Goal: Task Accomplishment & Management: Manage account settings

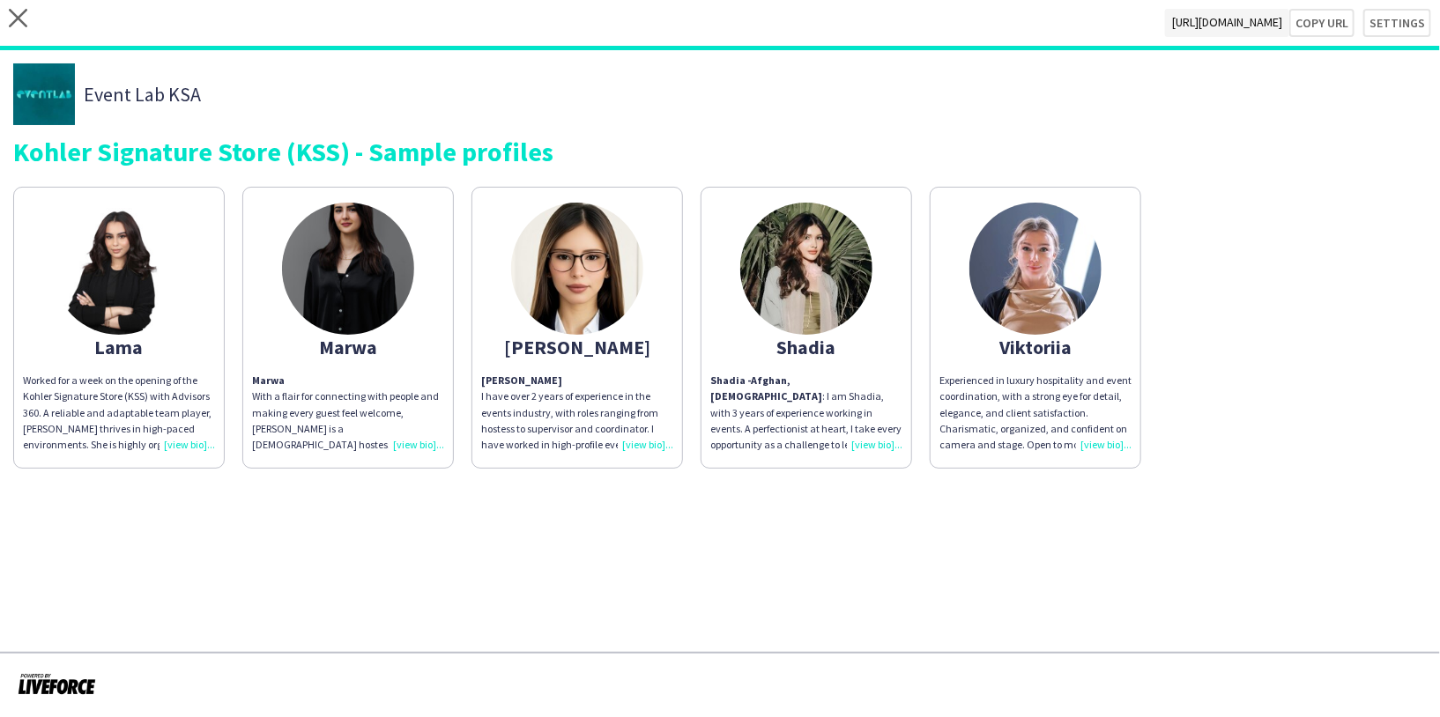
click at [1037, 265] on img at bounding box center [1035, 269] width 132 height 132
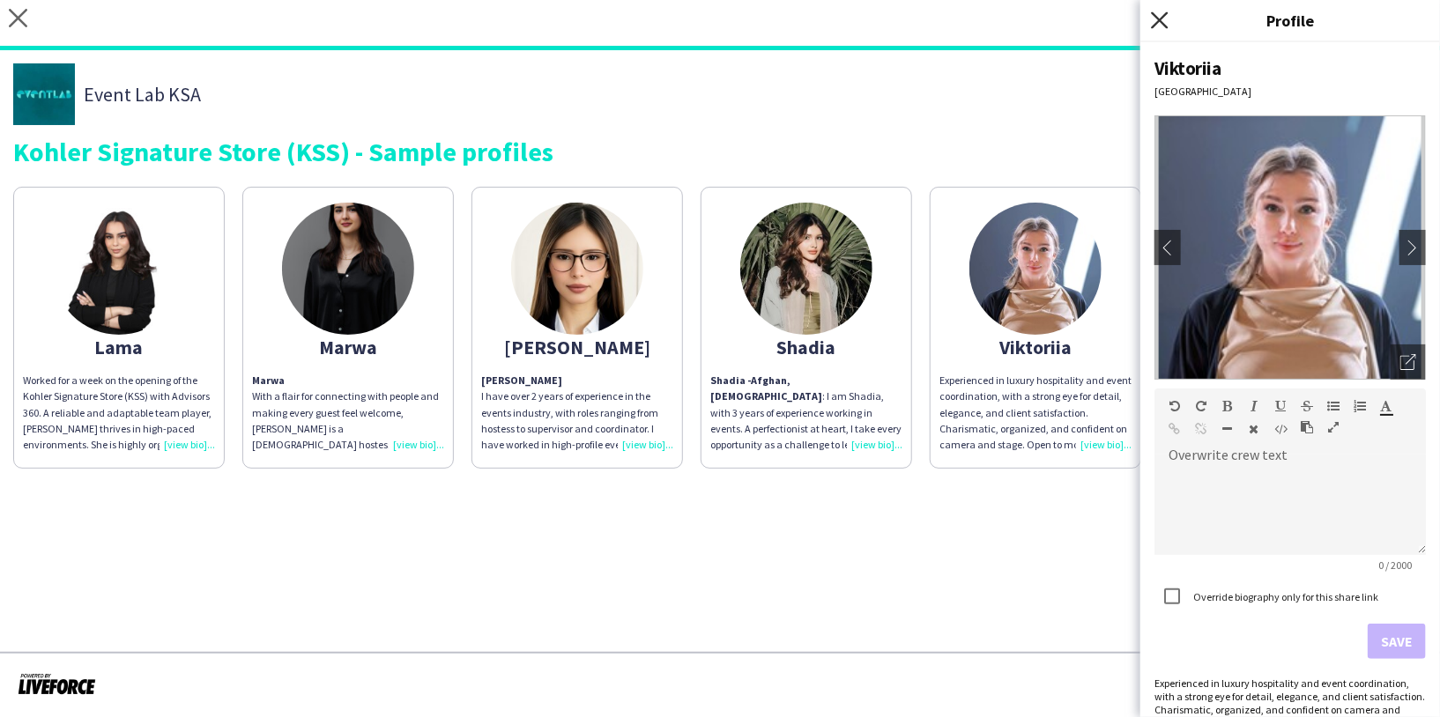
click at [1164, 22] on icon "Close pop-in" at bounding box center [1159, 19] width 17 height 17
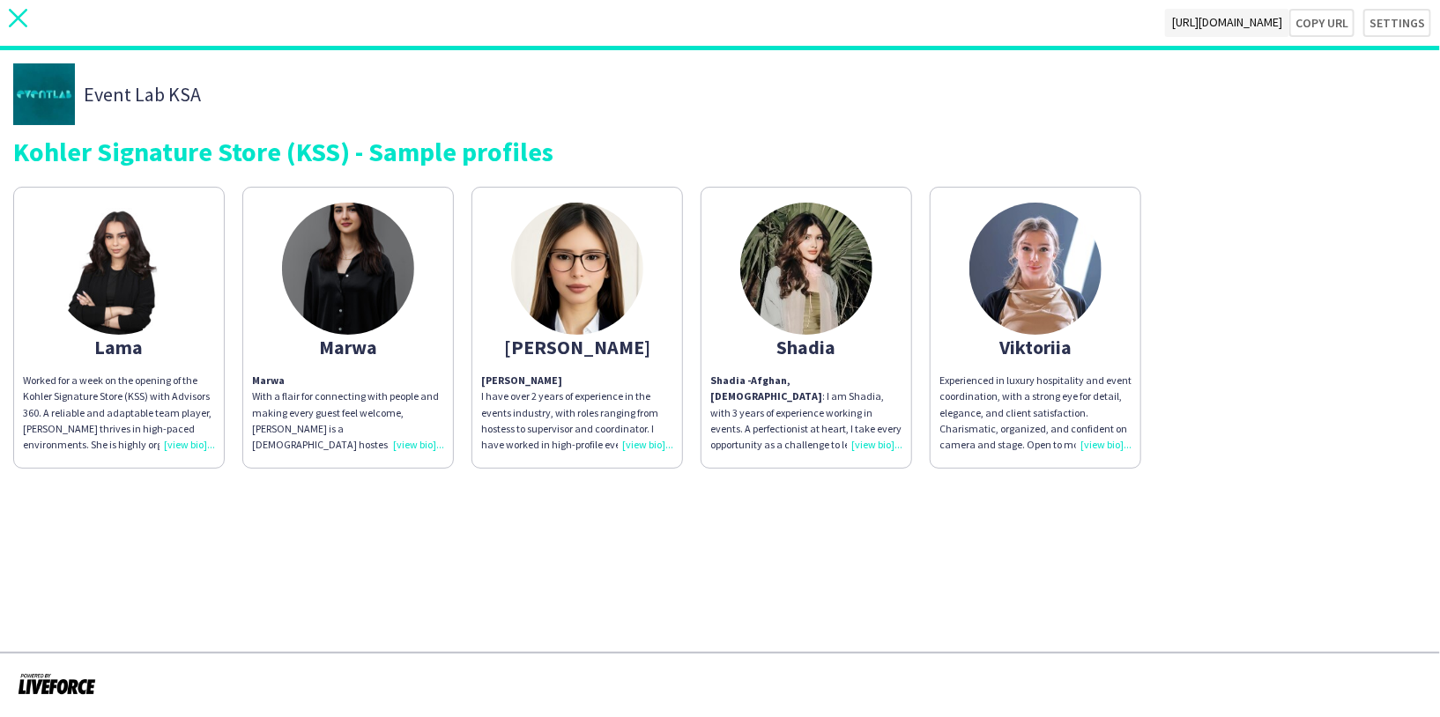
click at [19, 19] on icon at bounding box center [18, 18] width 19 height 19
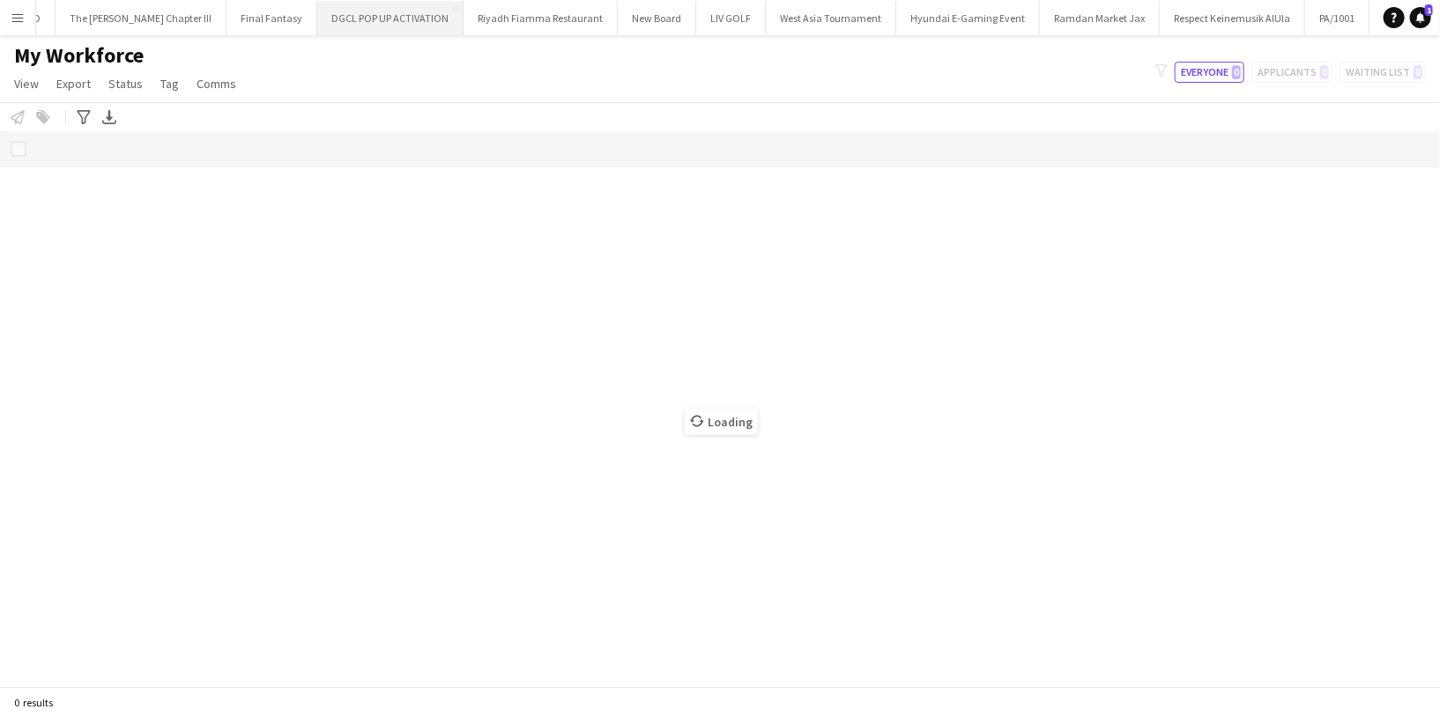
scroll to position [0, 583]
click at [693, 30] on button "LIV GOLF Close" at bounding box center [728, 18] width 70 height 34
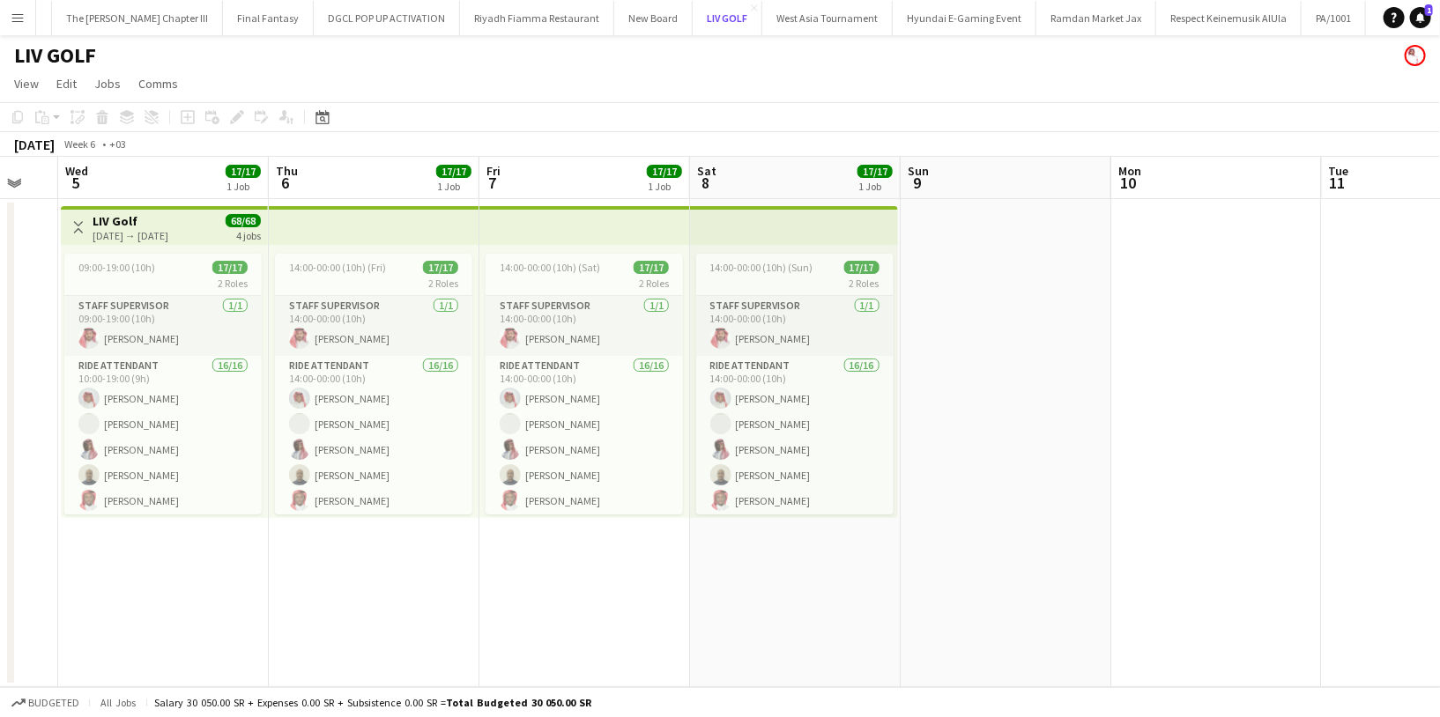
scroll to position [0, 360]
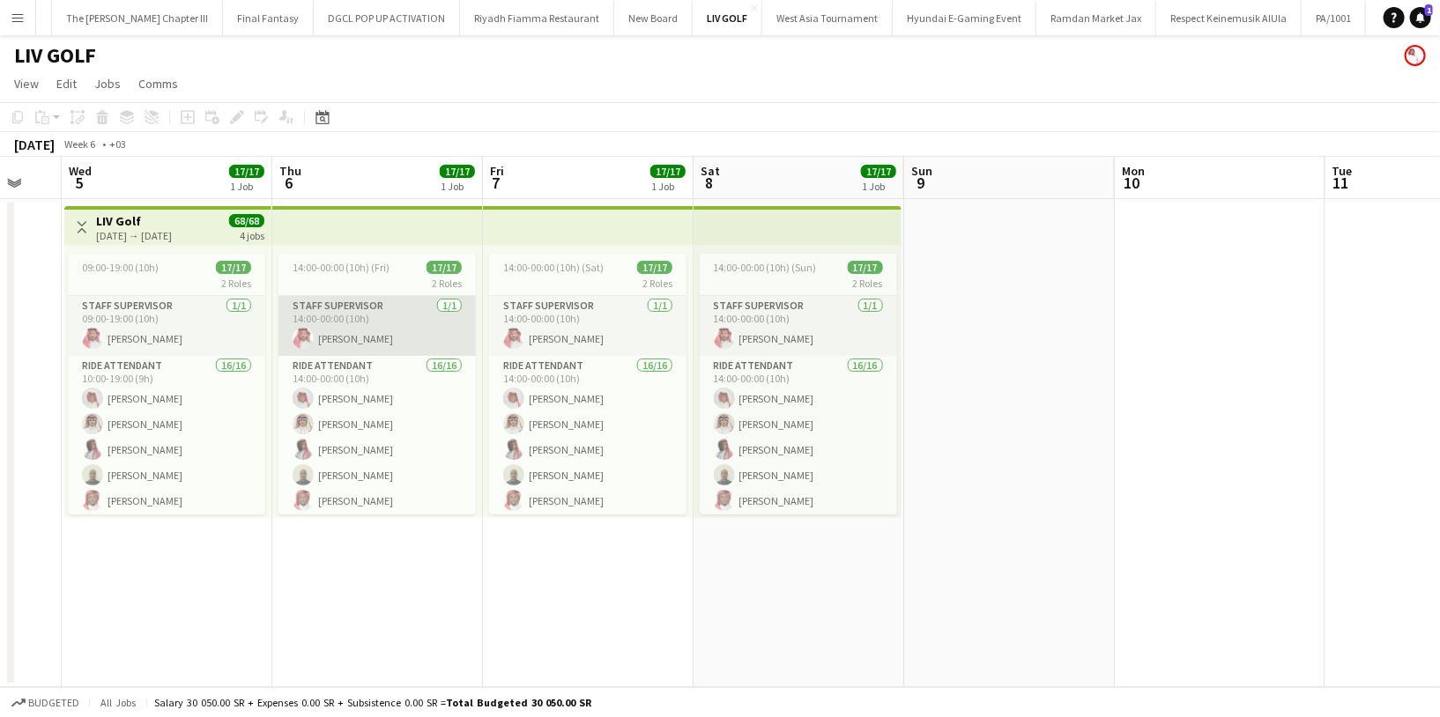
click at [378, 336] on app-card-role "Staff Supervisor [DATE] 14:00-00:00 (10h) [PERSON_NAME]" at bounding box center [377, 326] width 197 height 60
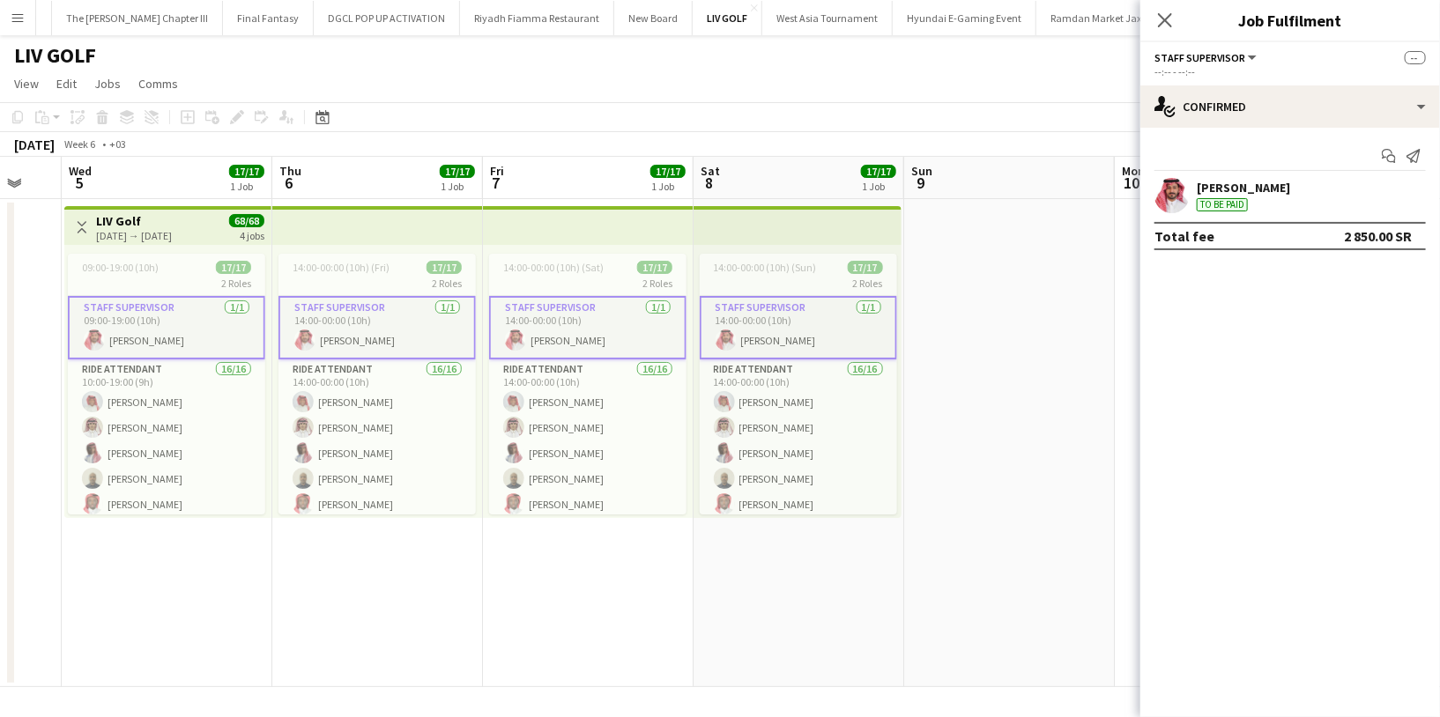
click at [1178, 194] on app-user-avatar at bounding box center [1172, 195] width 35 height 35
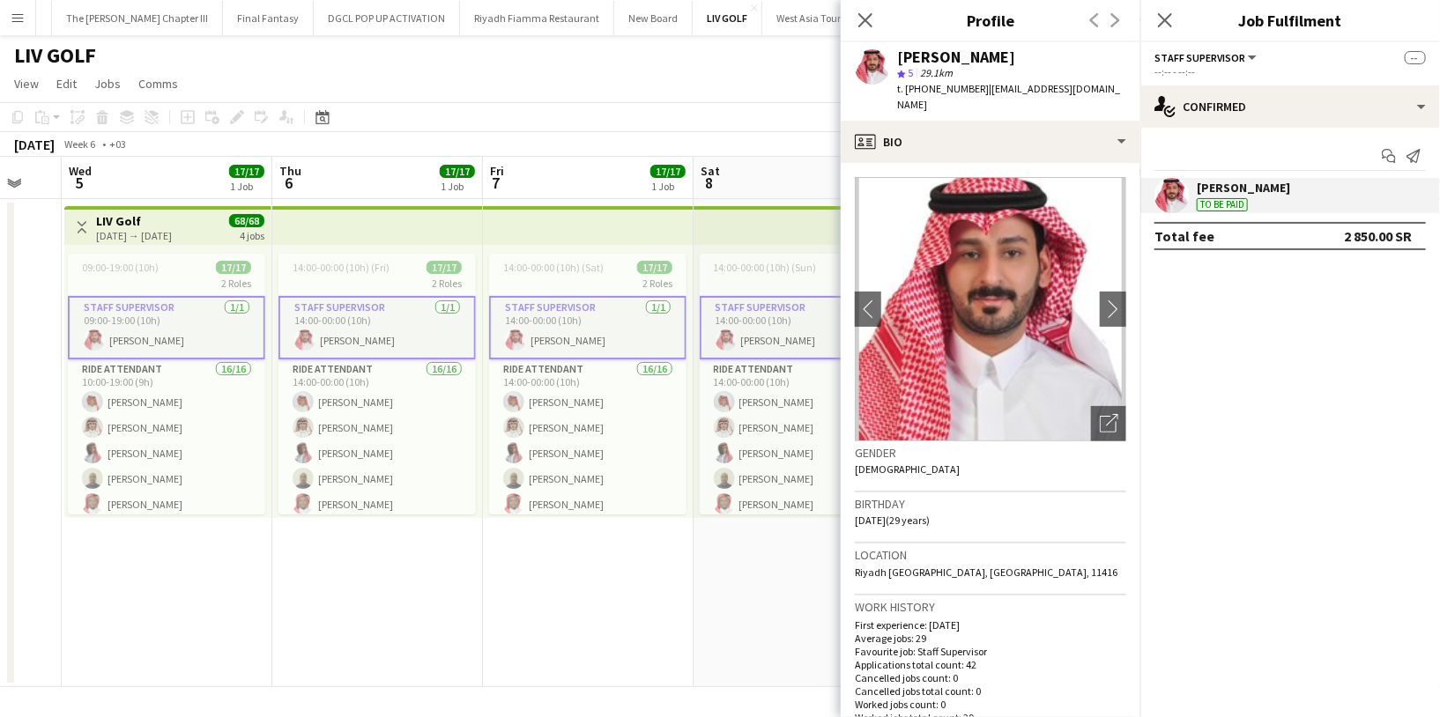
click at [943, 59] on div "[PERSON_NAME]" at bounding box center [956, 57] width 118 height 16
copy div "[PERSON_NAME]"
drag, startPoint x: 975, startPoint y: 84, endPoint x: 905, endPoint y: 88, distance: 69.8
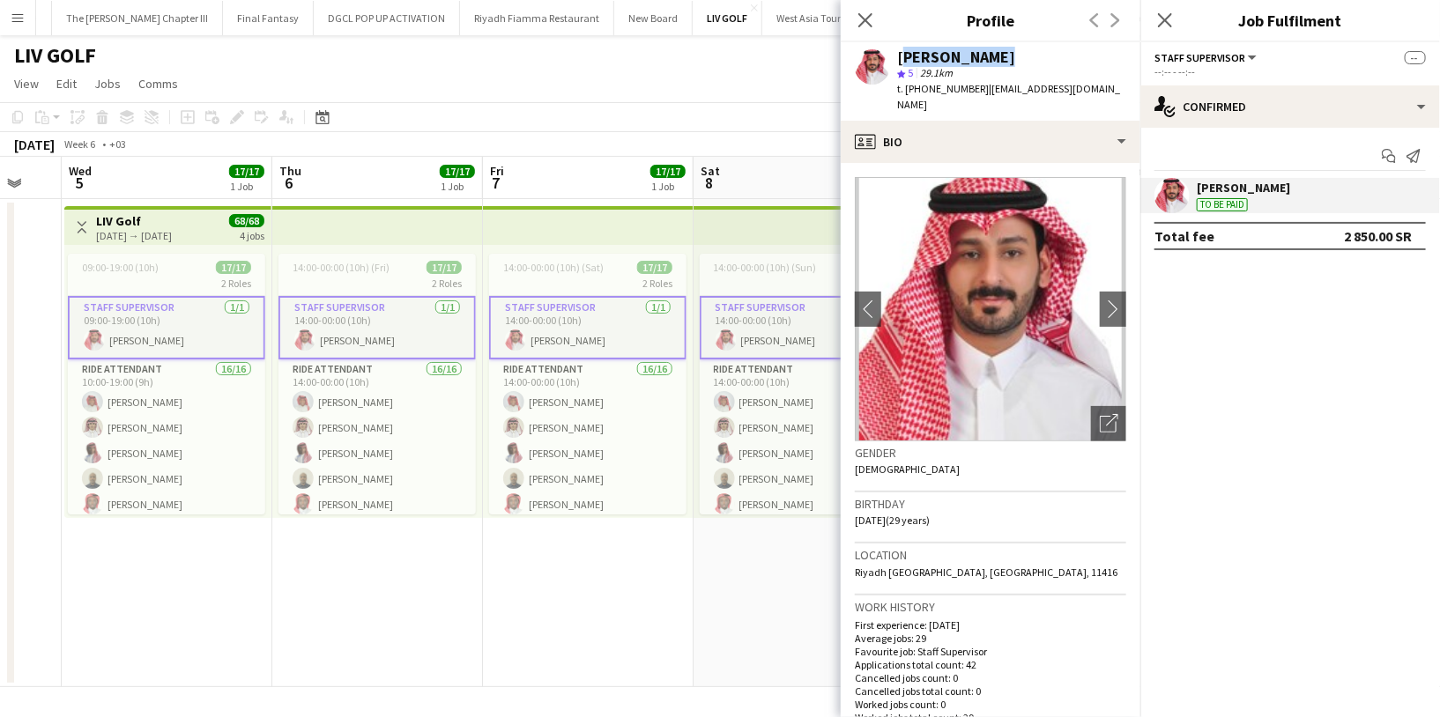
click at [905, 88] on span "t. [PHONE_NUMBER]" at bounding box center [943, 88] width 92 height 13
copy span "[PHONE_NUMBER]"
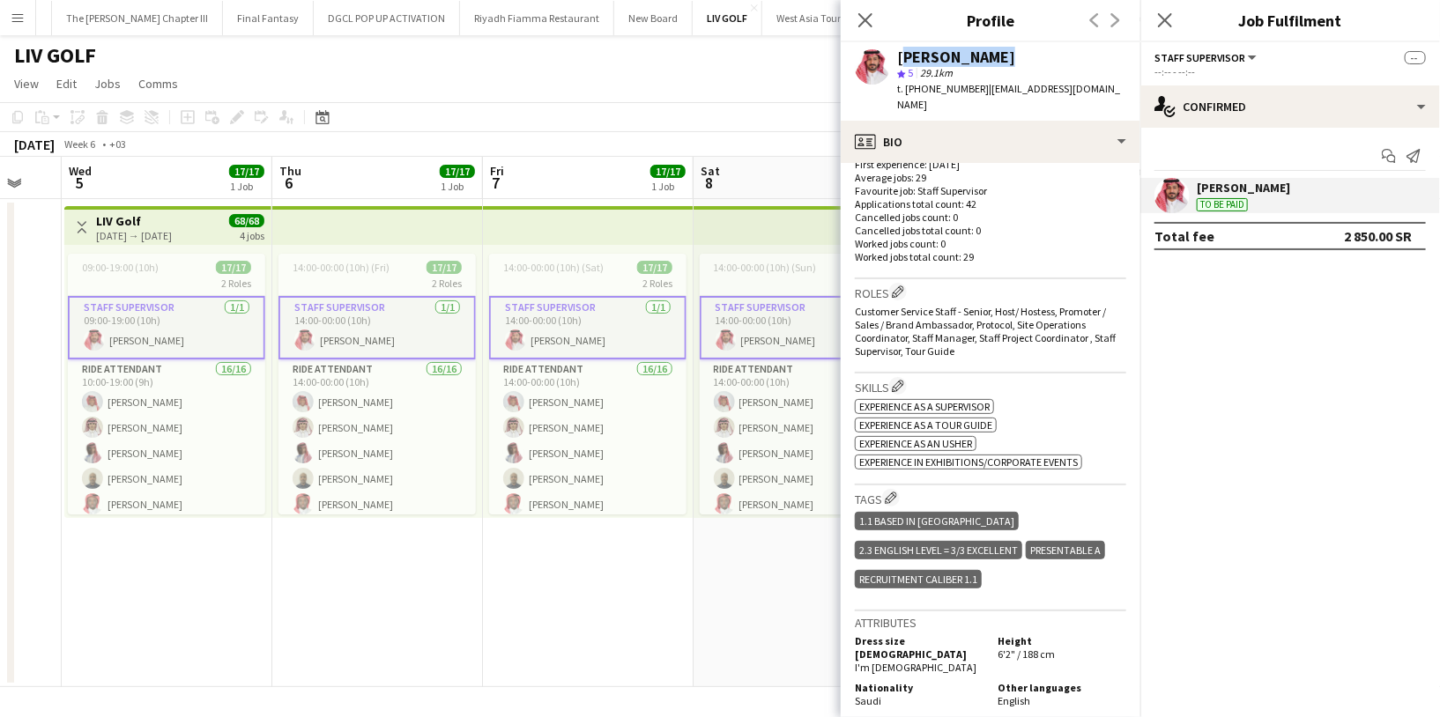
scroll to position [462, 0]
click at [858, 14] on icon "Close pop-in" at bounding box center [865, 19] width 17 height 17
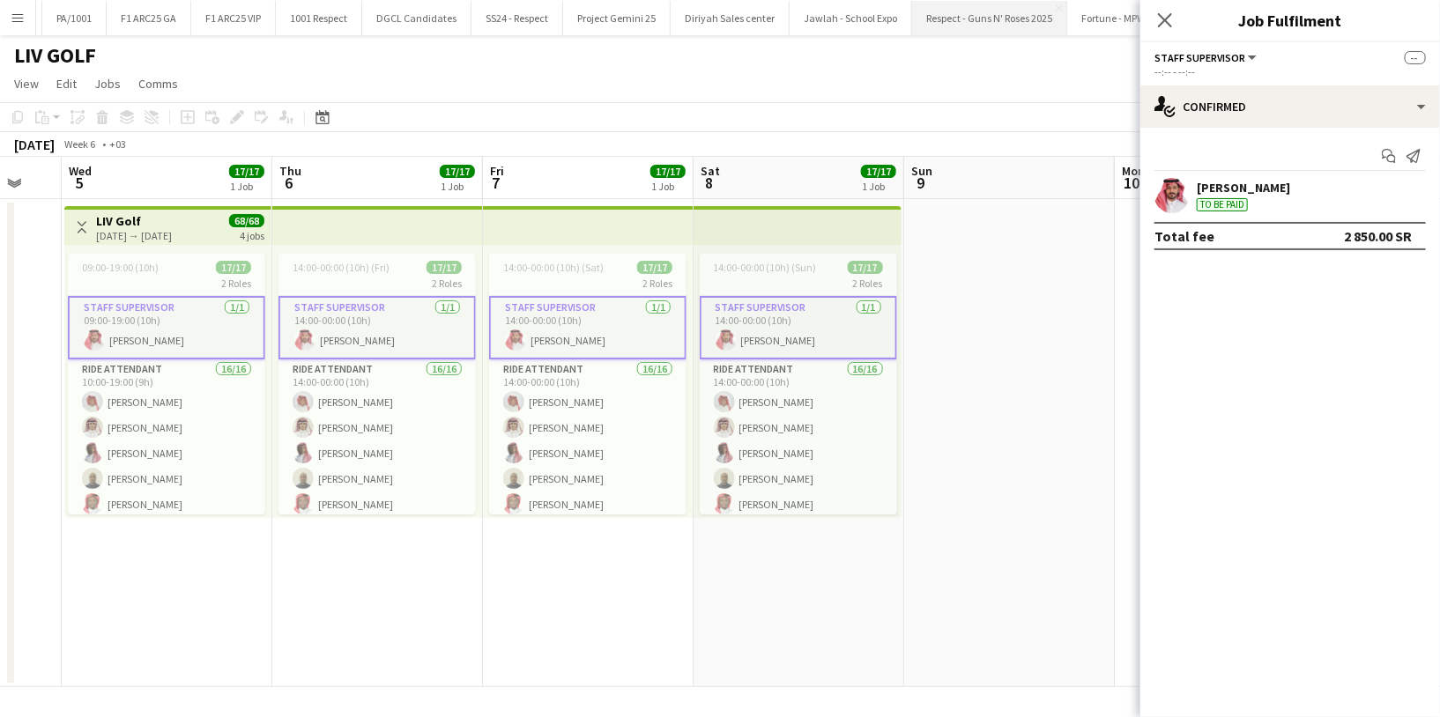
scroll to position [0, 1846]
click at [1064, 26] on button "Fortune - MPW Close" at bounding box center [1110, 18] width 93 height 34
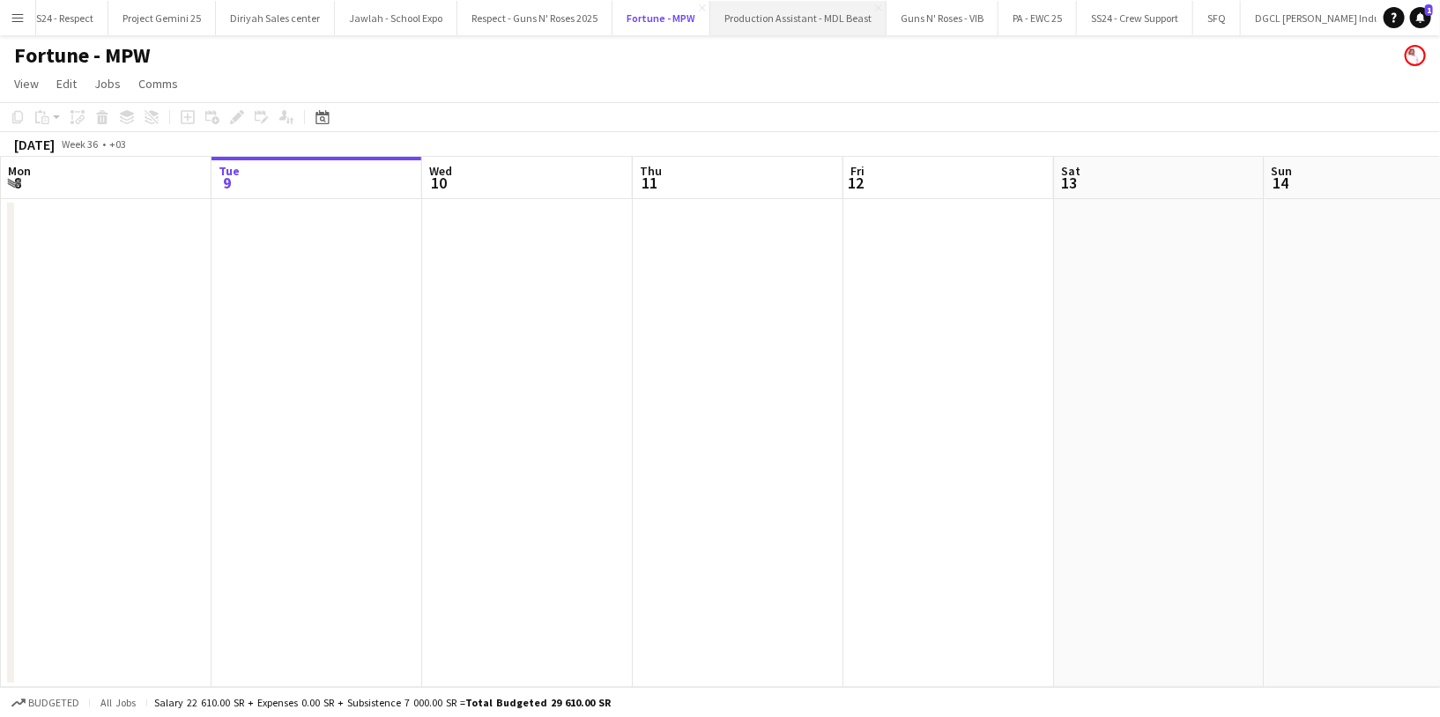
scroll to position [0, 2300]
click at [995, 27] on button "PA - EWC 25 Close" at bounding box center [1034, 18] width 78 height 34
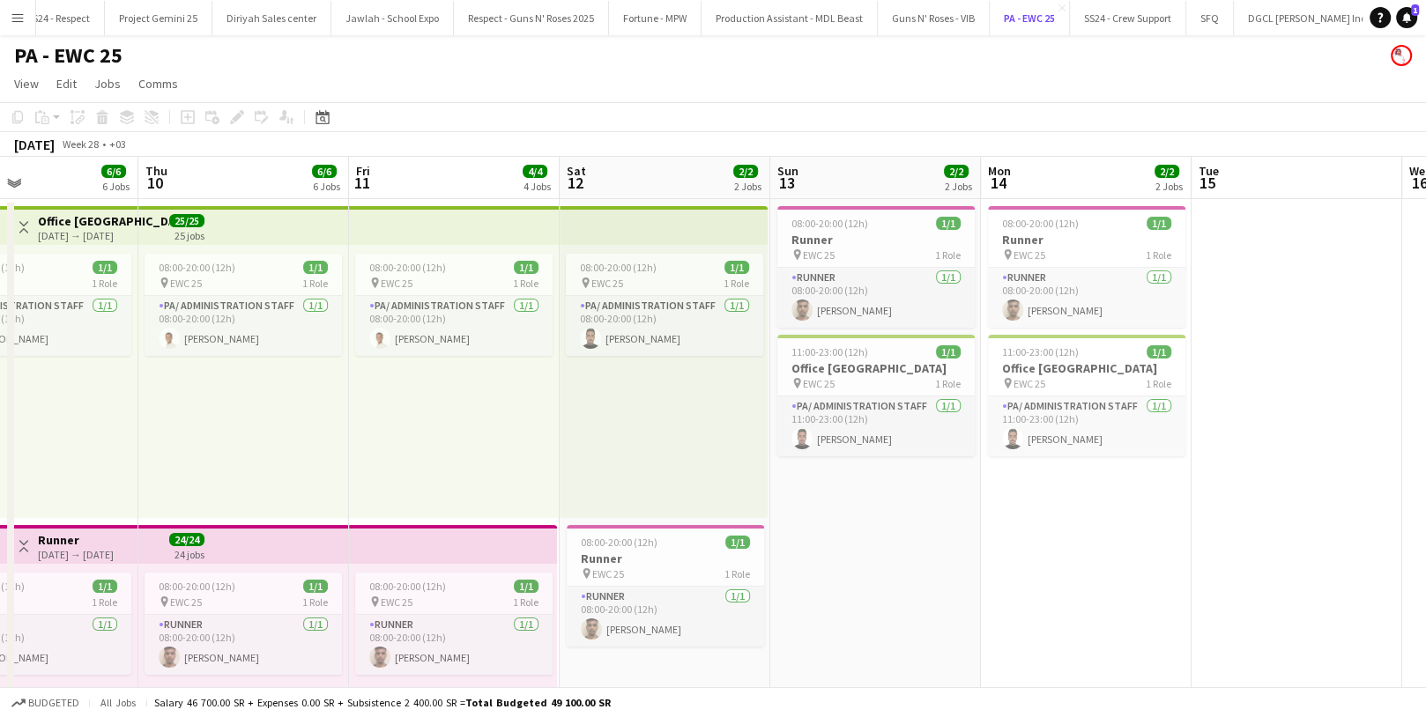
scroll to position [0, 470]
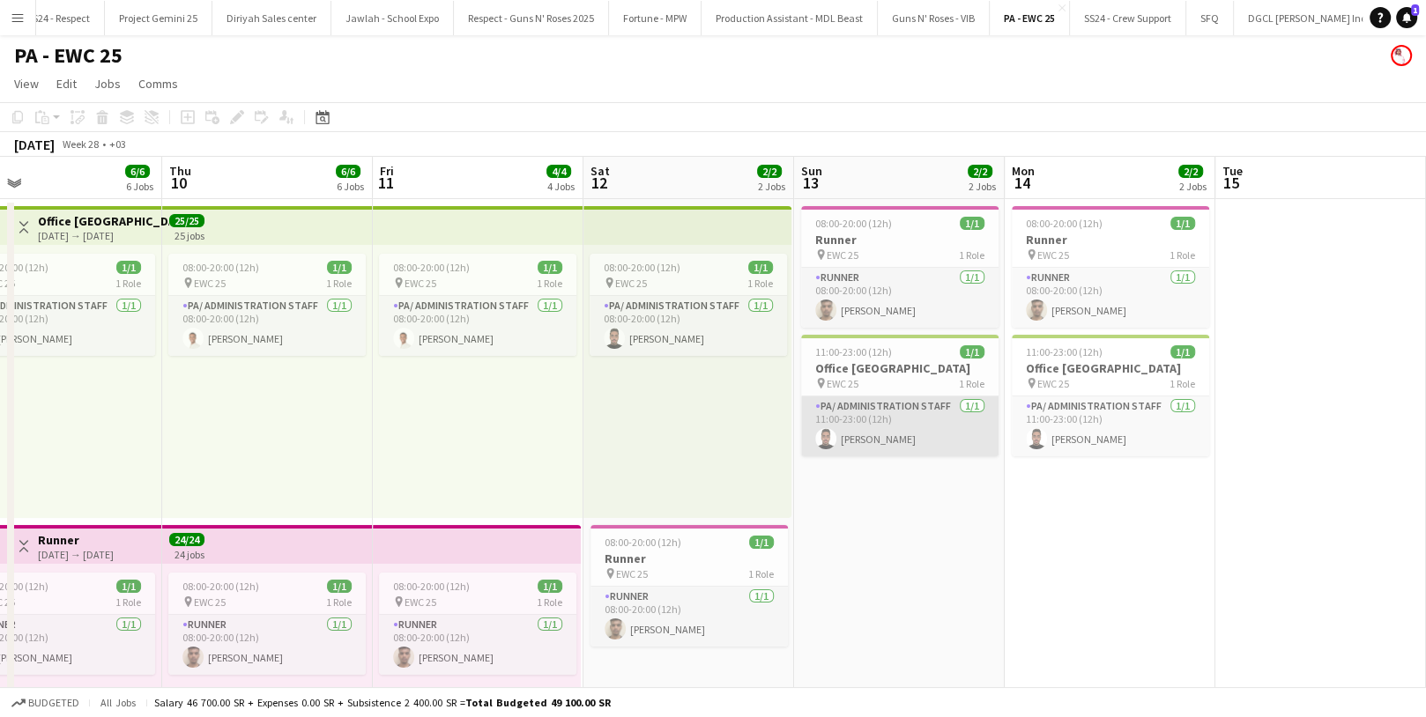
click at [899, 435] on app-card-role "PA/ Administration Staff [DATE] 11:00-23:00 (12h) [PERSON_NAME]" at bounding box center [899, 427] width 197 height 60
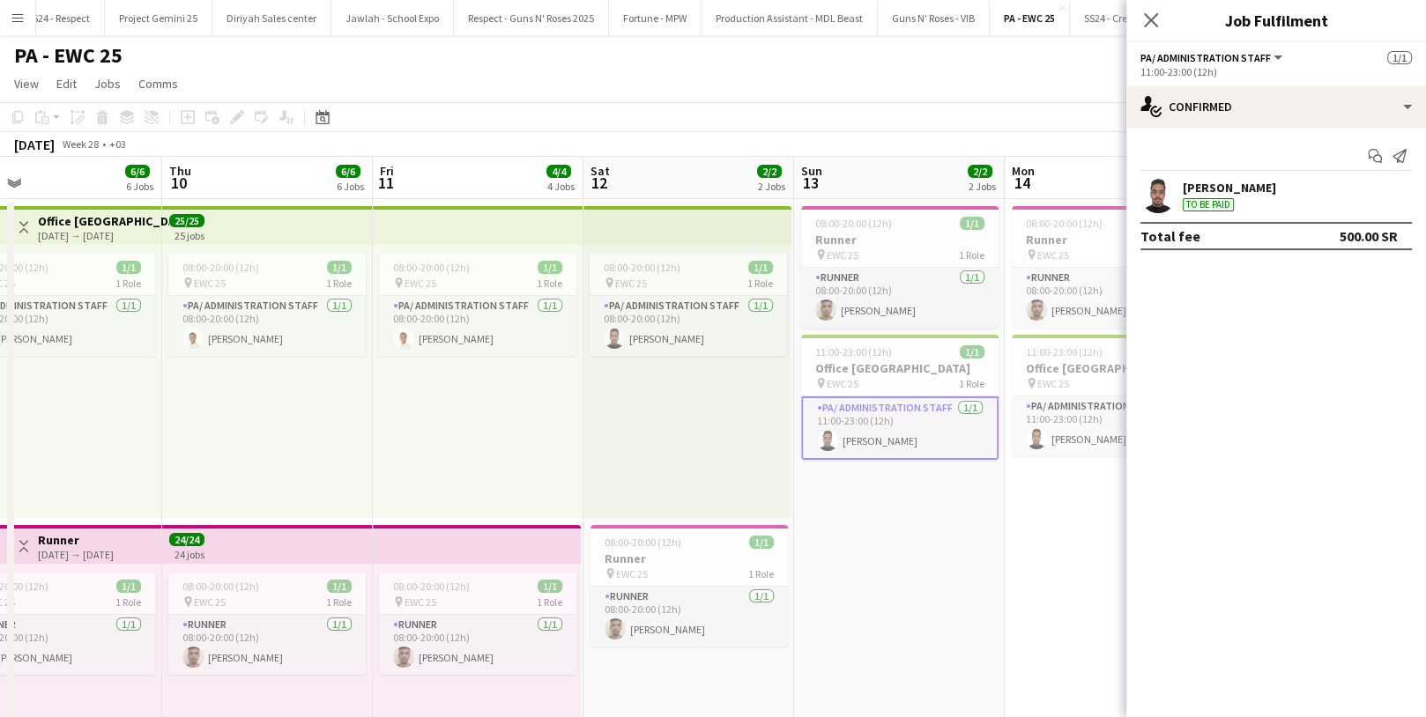
click at [1266, 188] on div "[PERSON_NAME]" at bounding box center [1229, 188] width 93 height 16
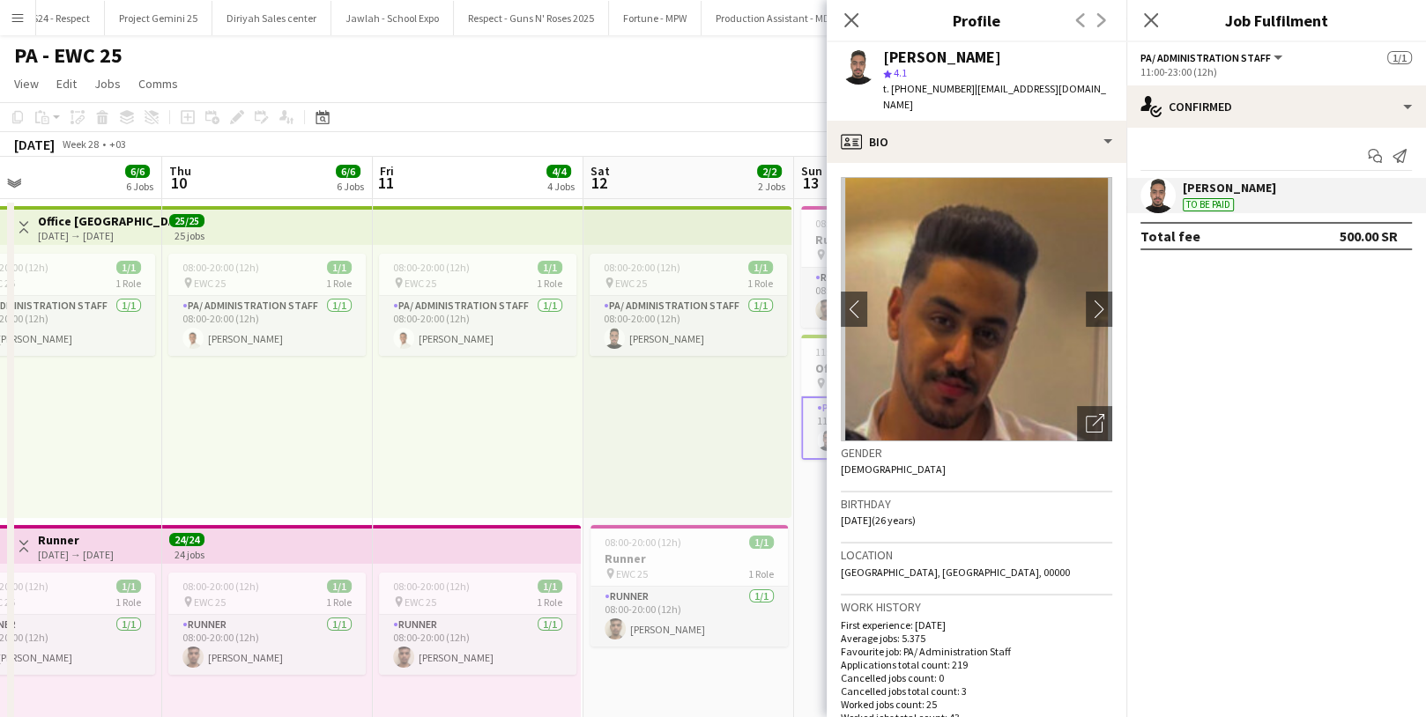
click at [965, 57] on div "[PERSON_NAME]" at bounding box center [942, 57] width 118 height 16
copy div "[PERSON_NAME]"
drag, startPoint x: 961, startPoint y: 88, endPoint x: 893, endPoint y: 86, distance: 67.9
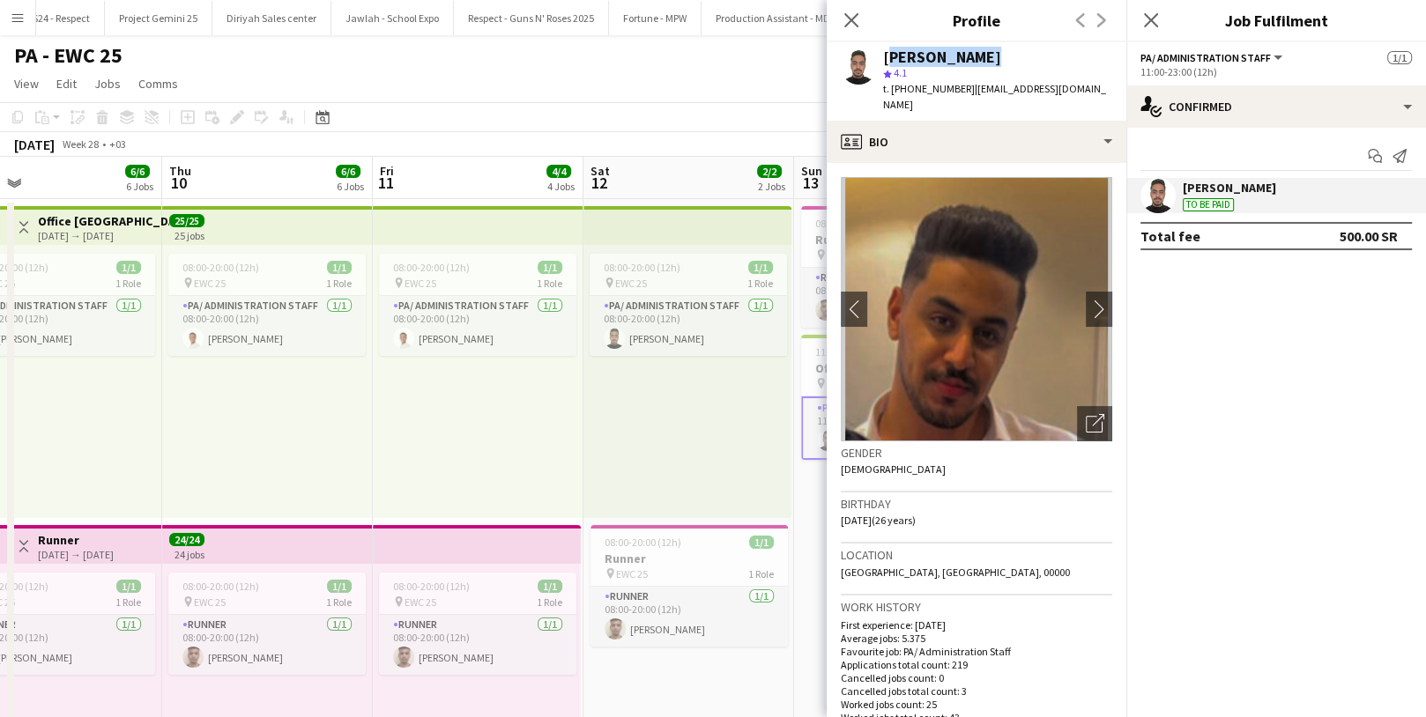
click at [893, 86] on div "t. [PHONE_NUMBER] | [EMAIL_ADDRESS][DOMAIN_NAME]" at bounding box center [997, 97] width 229 height 32
copy span "[PHONE_NUMBER]"
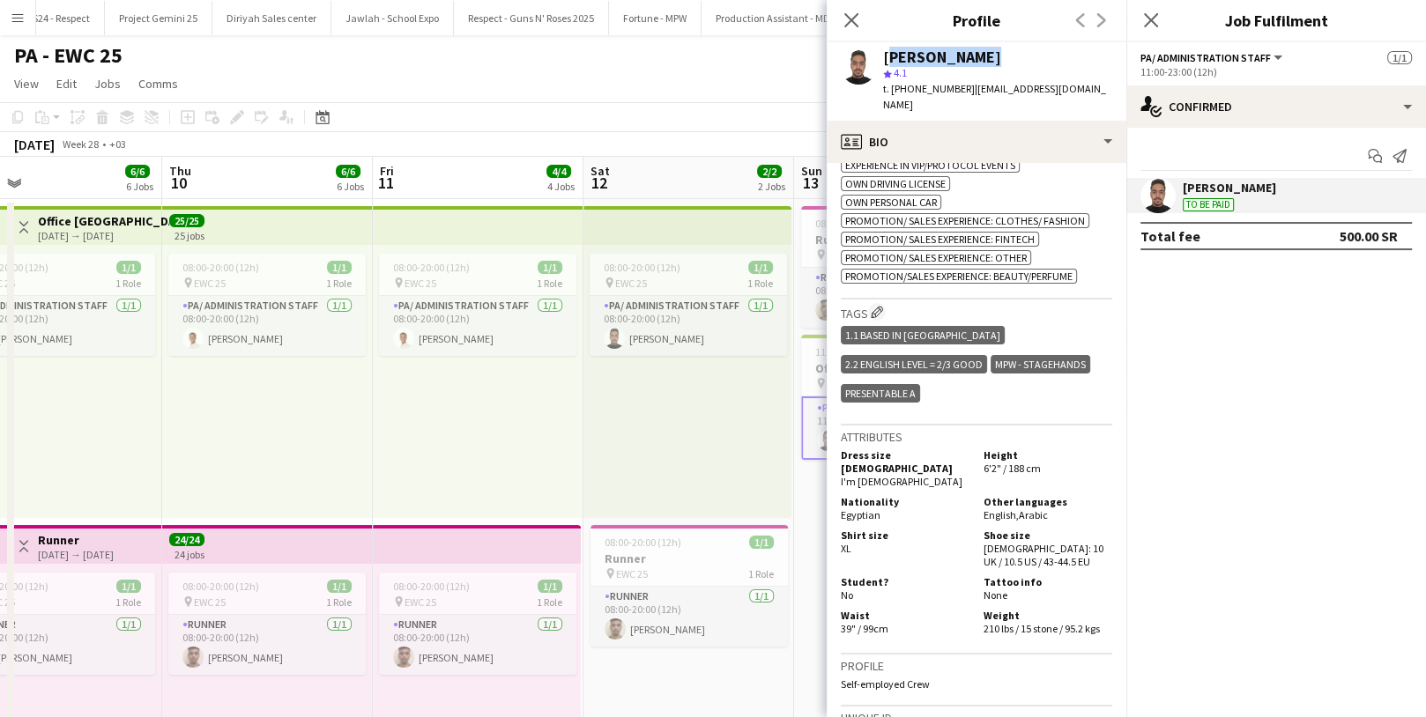
scroll to position [1108, 0]
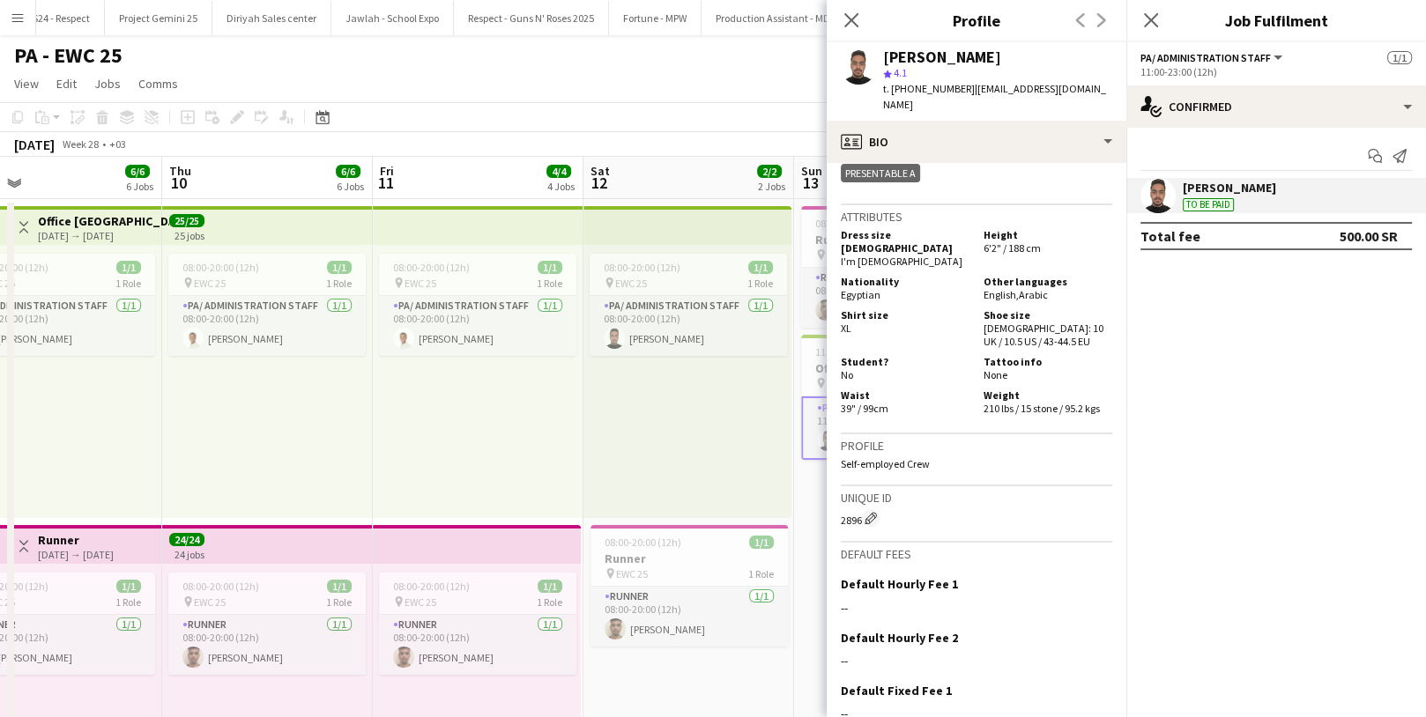
click at [858, 288] on span "Egyptian" at bounding box center [861, 294] width 40 height 13
copy span "Egyptian"
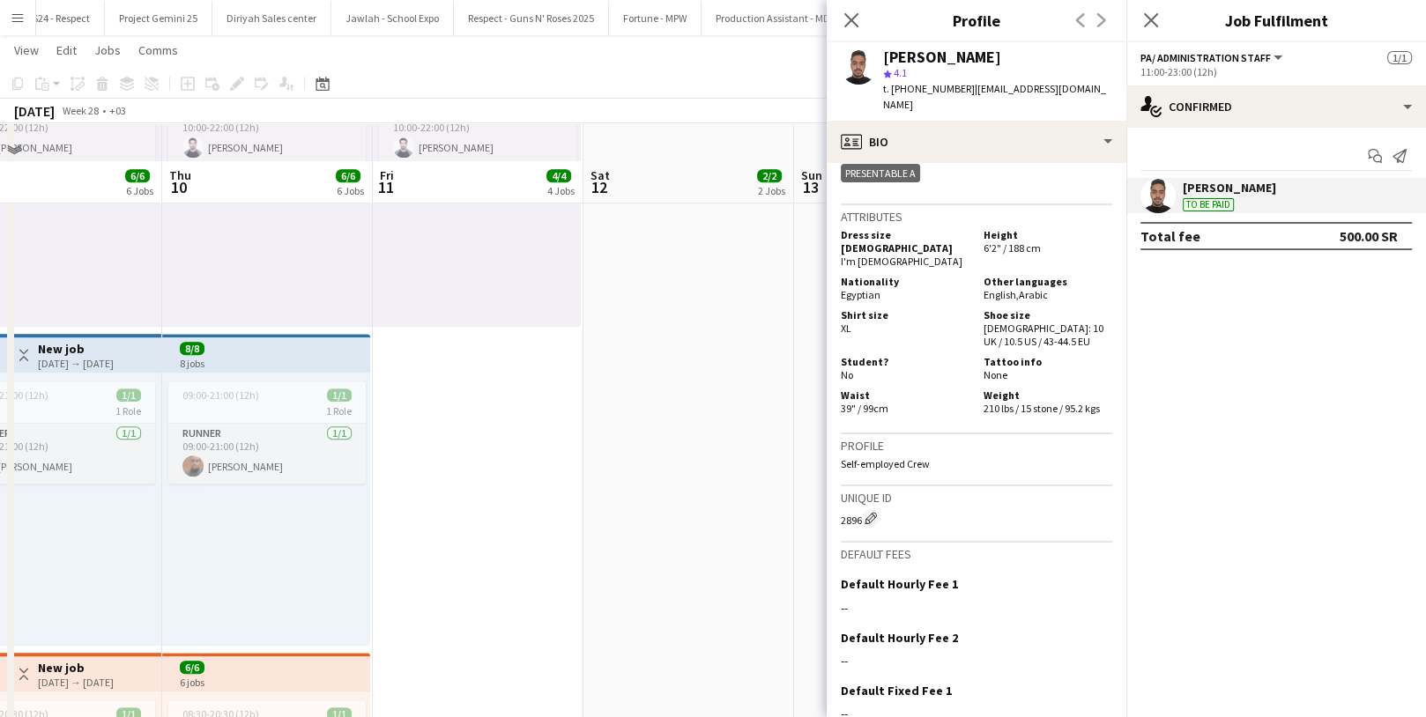
scroll to position [1430, 0]
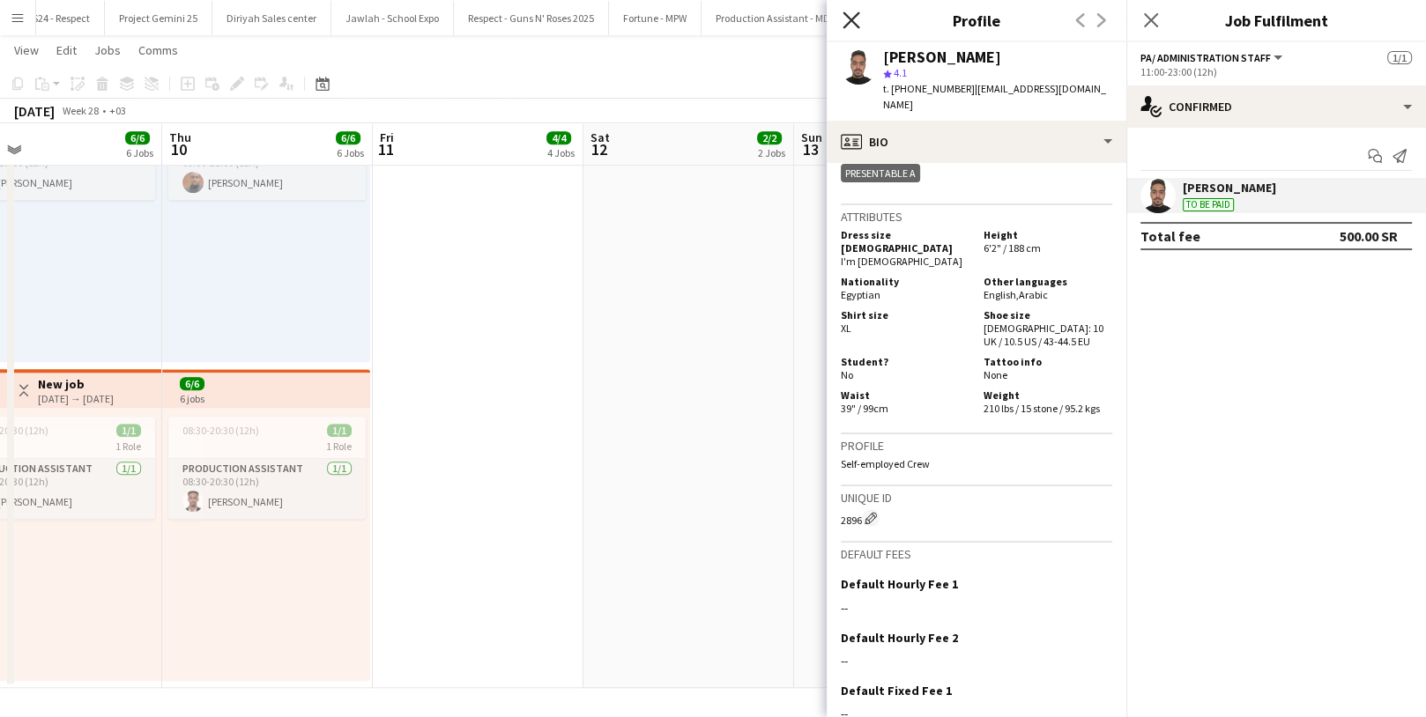
click at [853, 20] on icon "Close pop-in" at bounding box center [851, 19] width 17 height 17
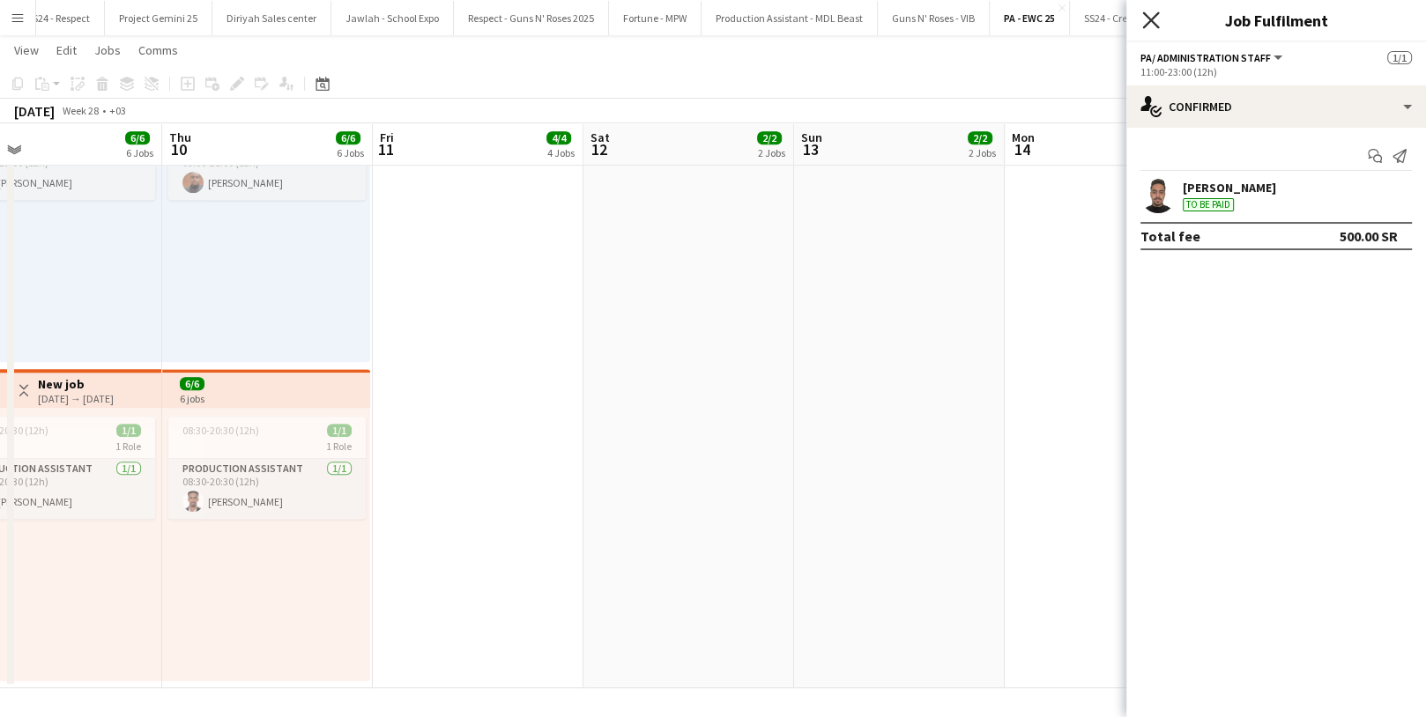
click at [1156, 16] on icon "Close pop-in" at bounding box center [1150, 19] width 17 height 17
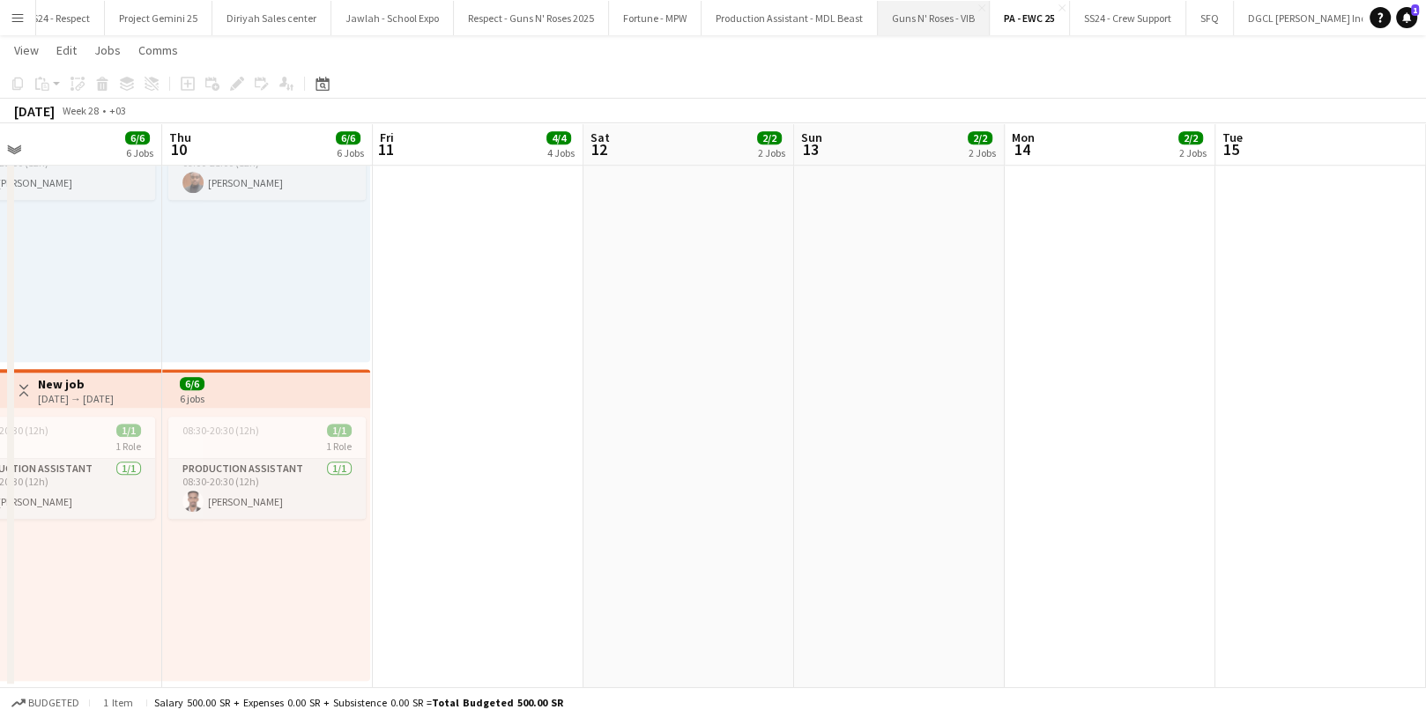
click at [878, 26] on button "Guns N' Roses - VIB Close" at bounding box center [934, 18] width 112 height 34
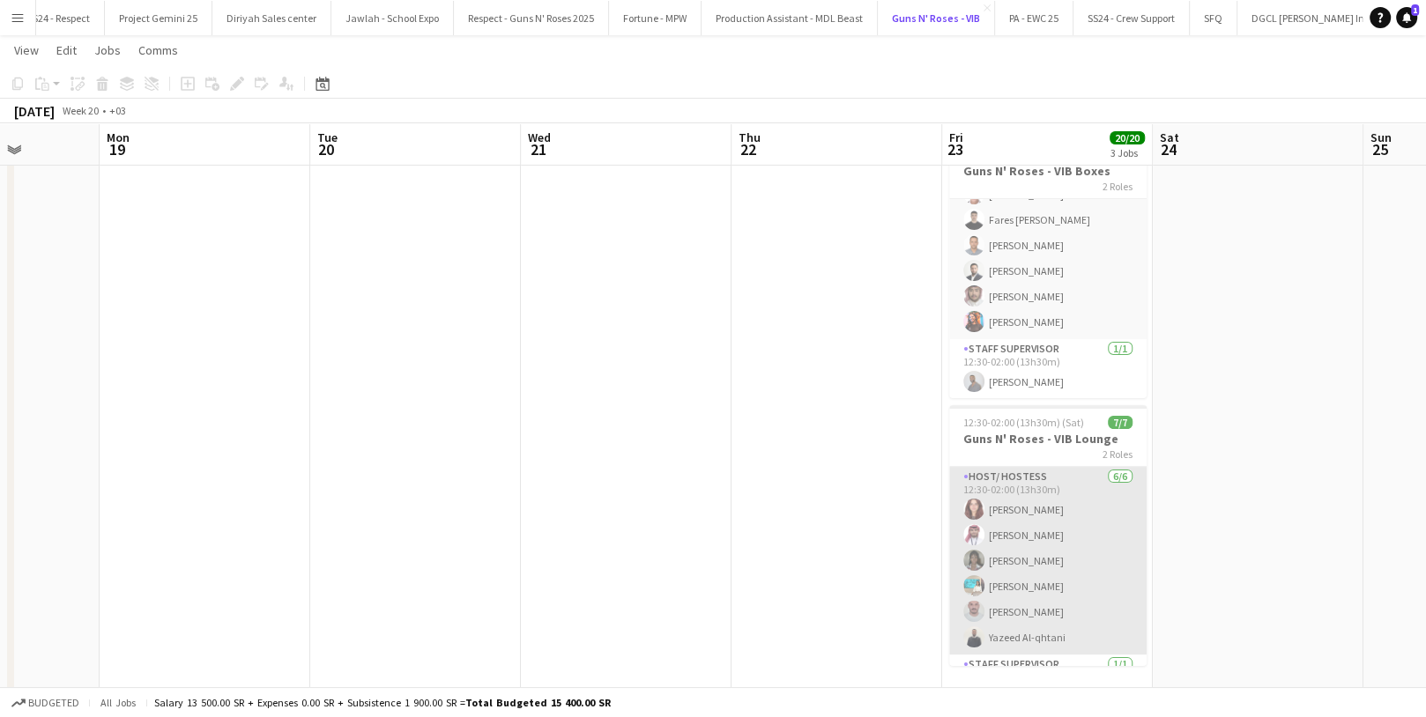
scroll to position [48, 0]
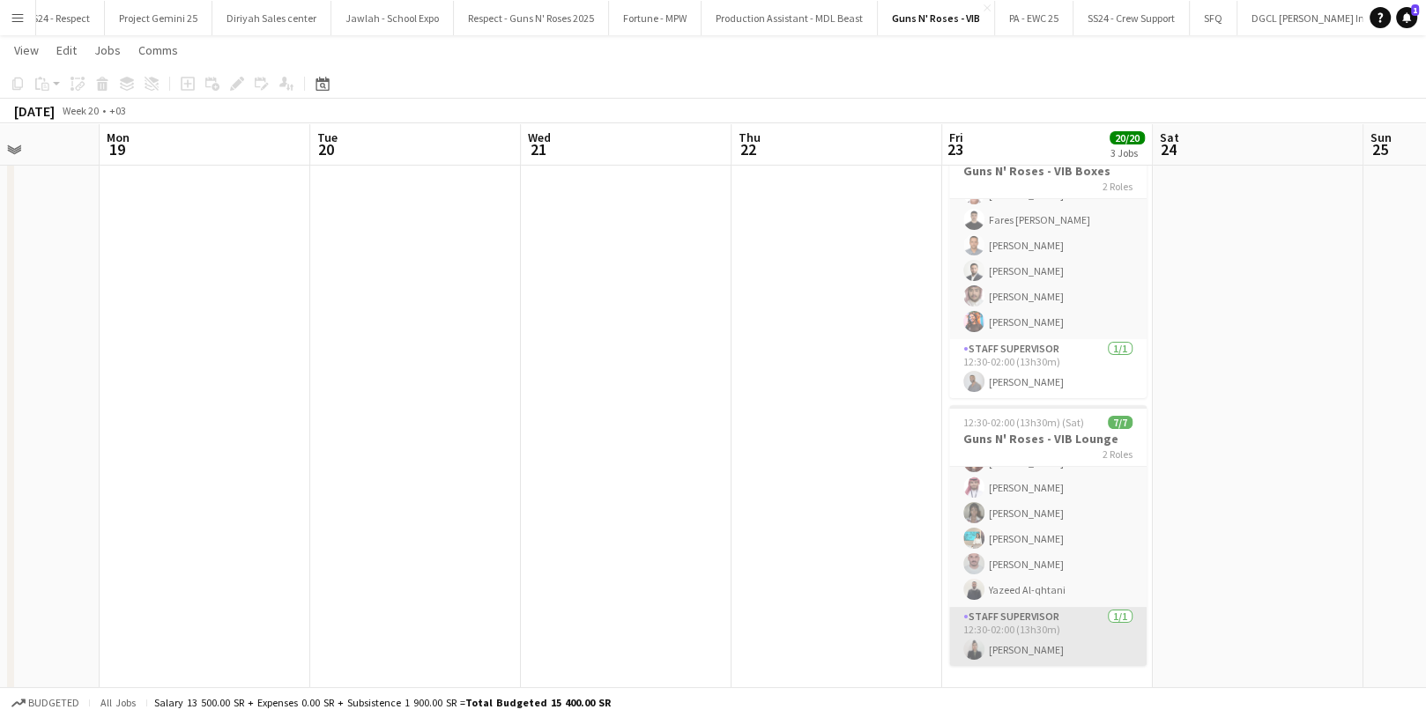
click at [1065, 653] on app-card-role "Staff Supervisor [DATE] 12:30-02:00 (13h30m) [PERSON_NAME]" at bounding box center [1047, 637] width 197 height 60
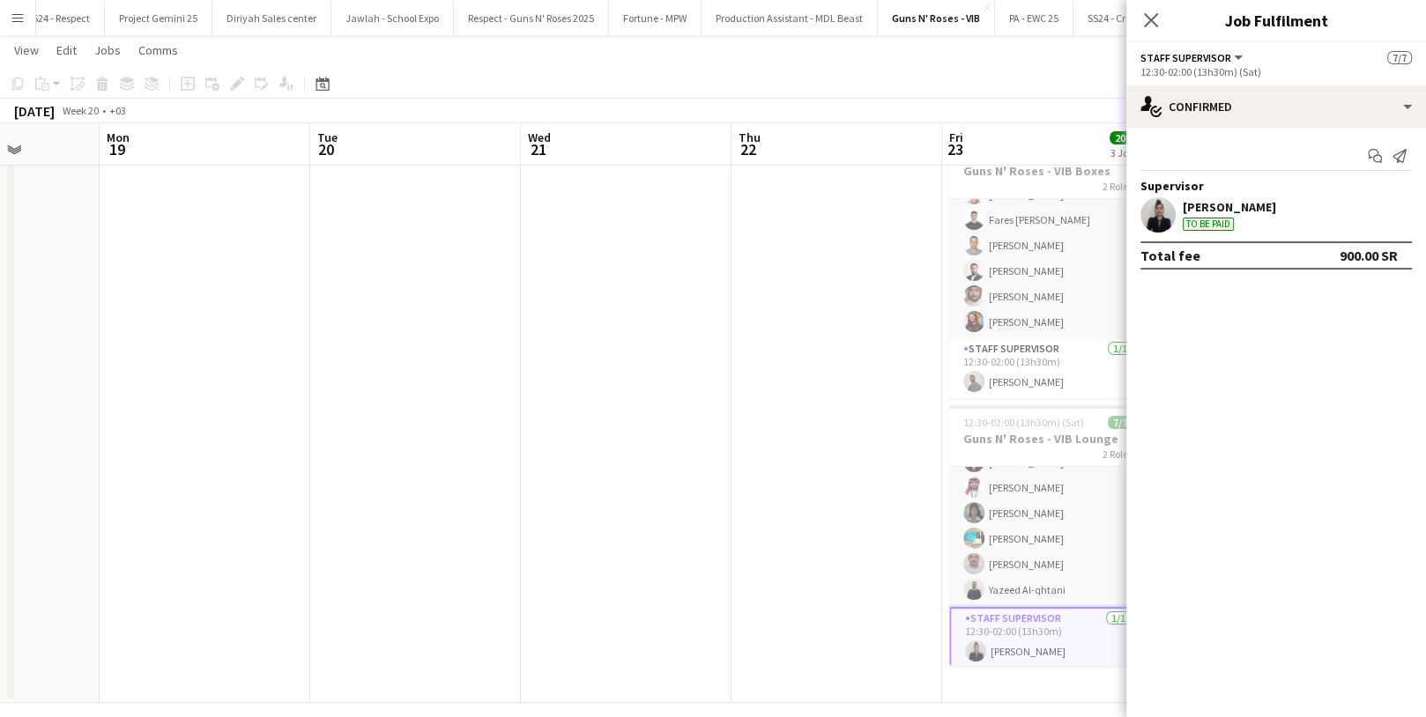
click at [1199, 202] on div "[PERSON_NAME]" at bounding box center [1229, 207] width 93 height 16
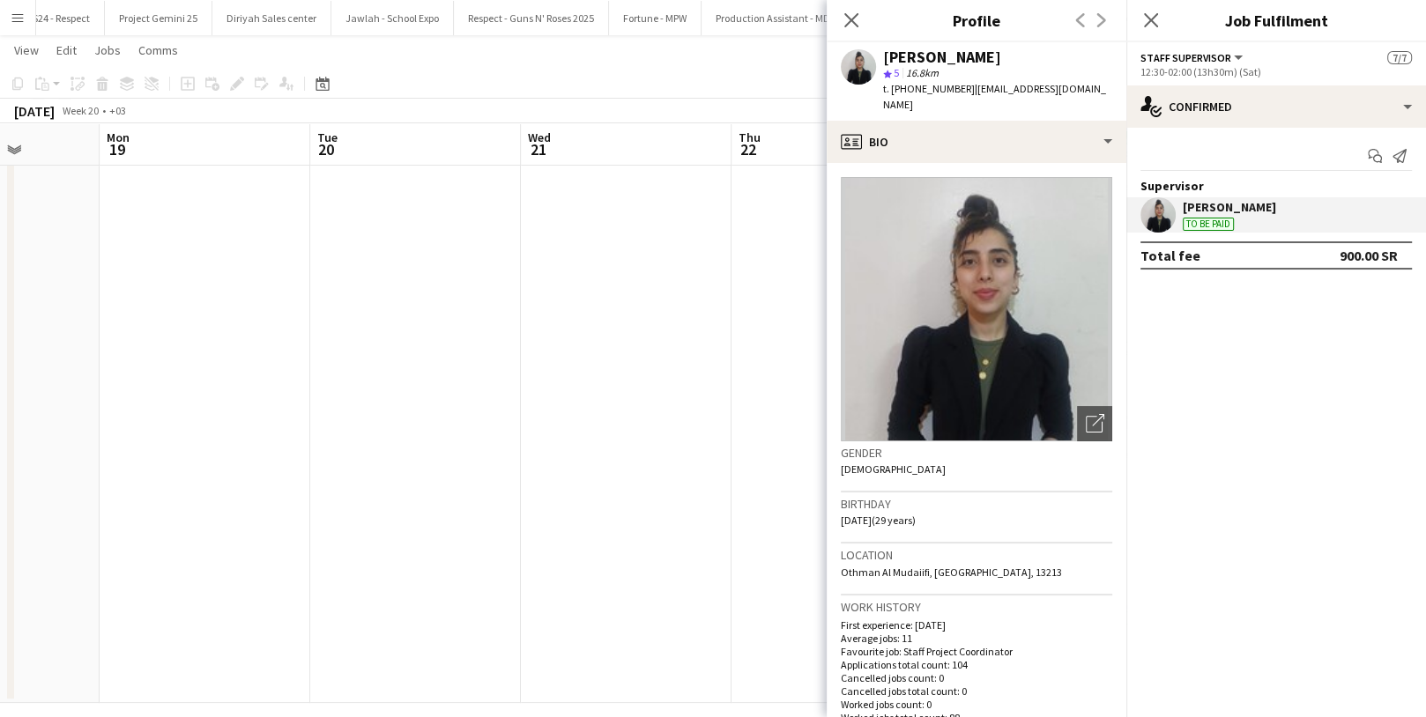
click at [943, 60] on div "[PERSON_NAME]" at bounding box center [942, 57] width 118 height 16
copy div "[PERSON_NAME]"
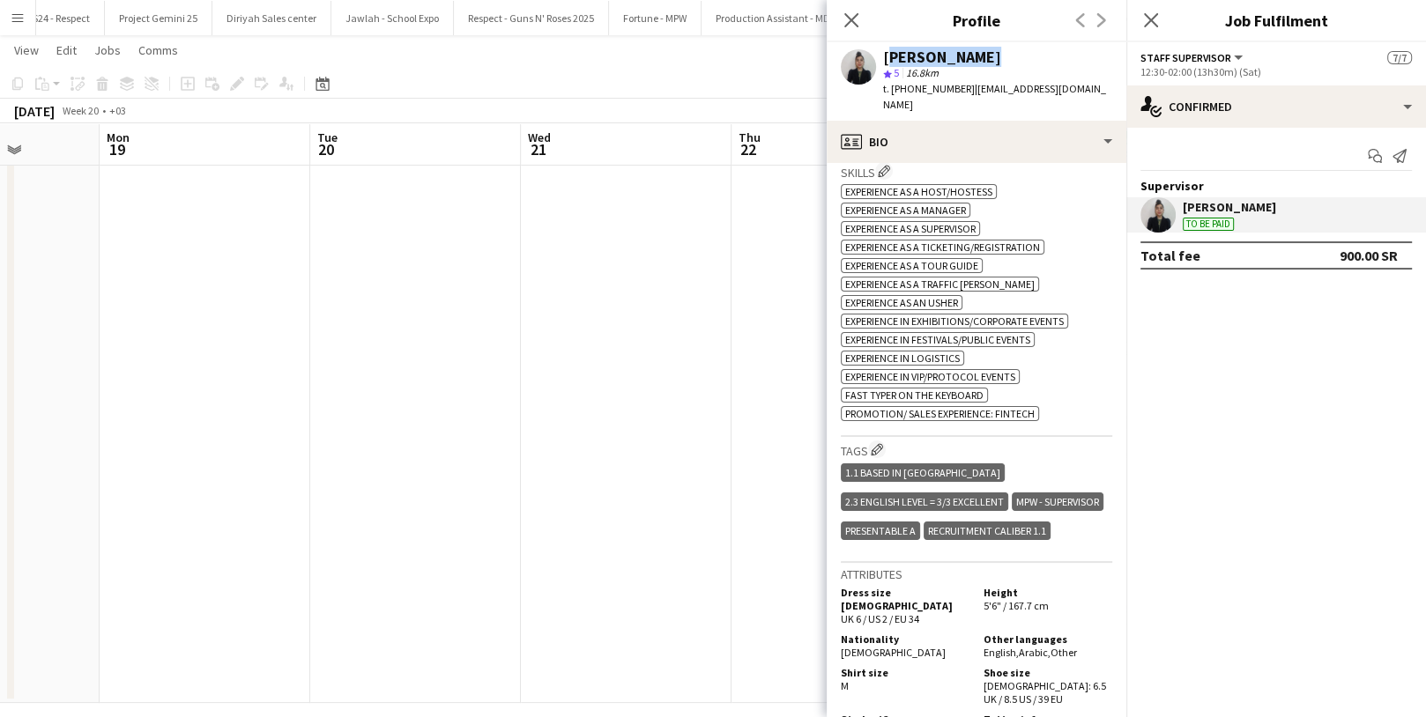
scroll to position [834, 0]
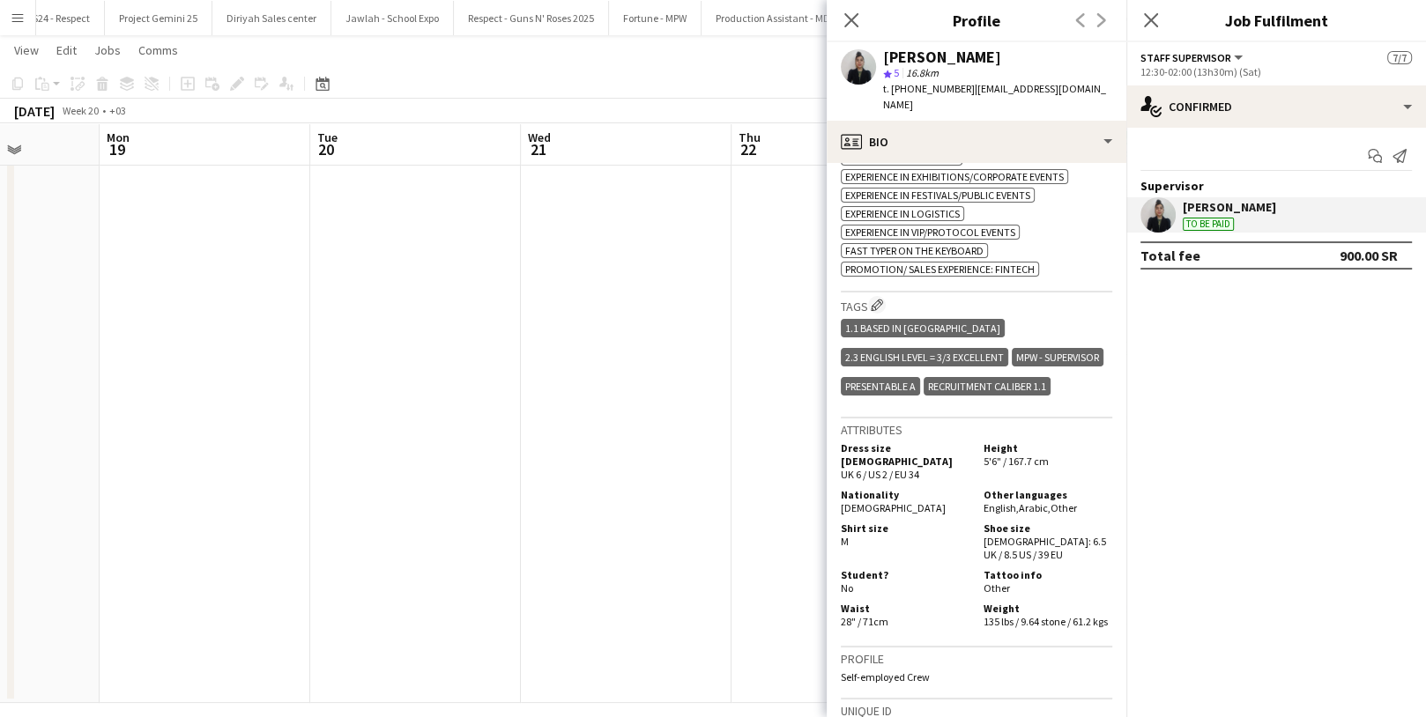
click at [854, 501] on span "[DEMOGRAPHIC_DATA]" at bounding box center [893, 507] width 105 height 13
copy span "[DEMOGRAPHIC_DATA]"
click at [925, 92] on span "t. [PHONE_NUMBER]" at bounding box center [929, 88] width 92 height 13
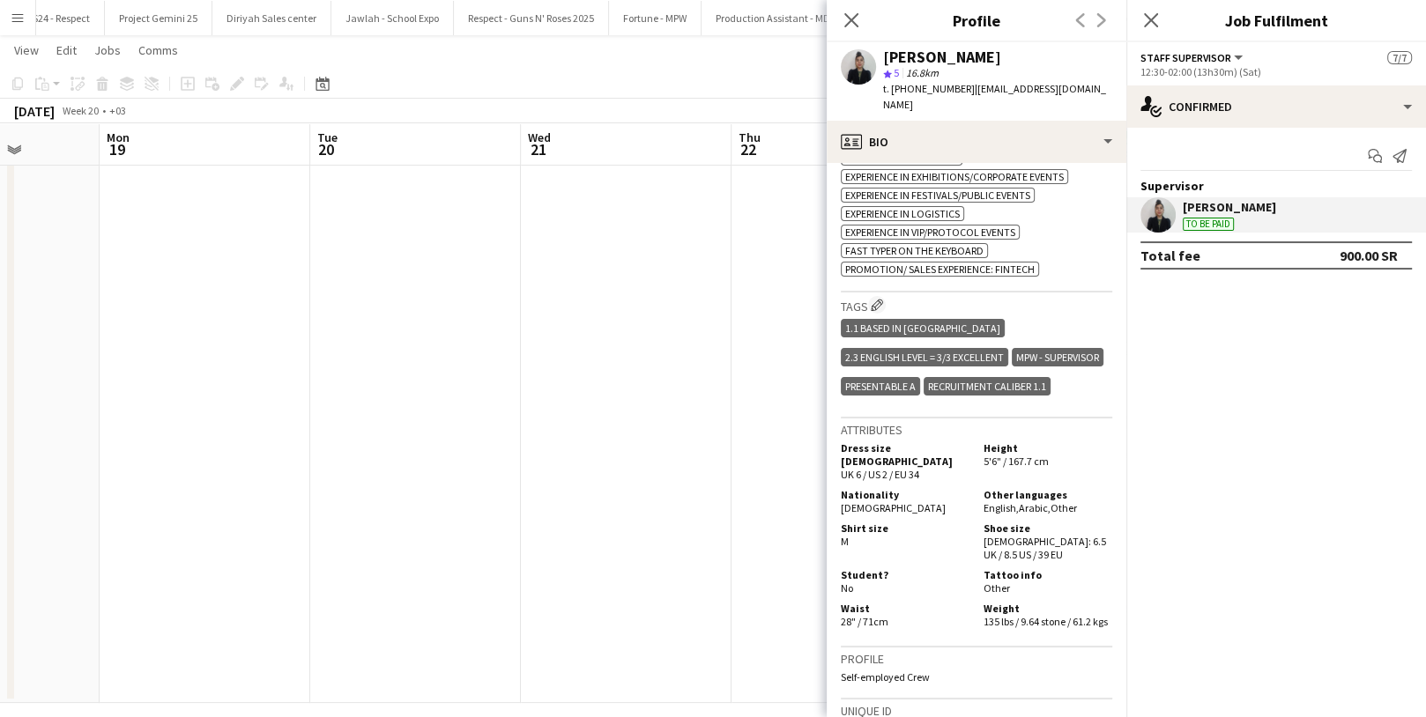
copy span "9660549501895"
click at [843, 20] on icon "Close pop-in" at bounding box center [851, 19] width 17 height 17
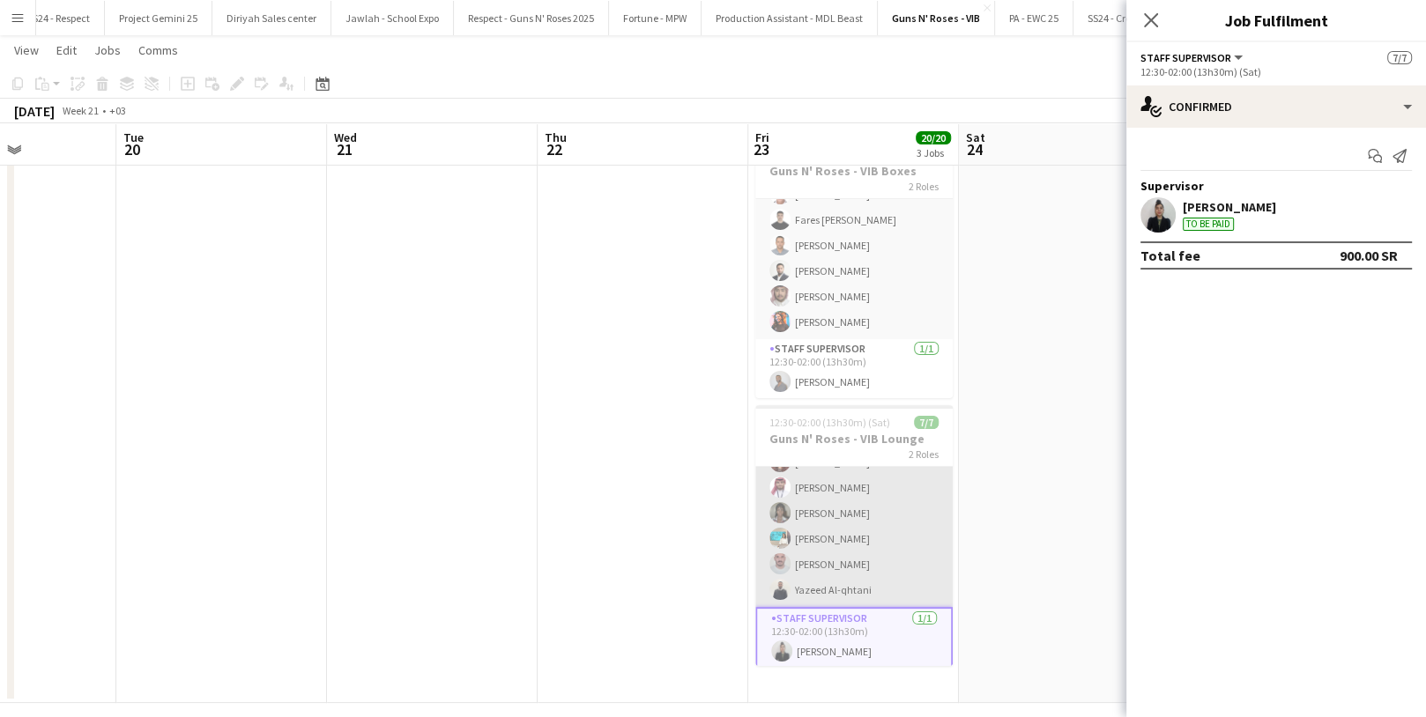
scroll to position [50, 0]
click at [820, 508] on app-card-role "Host/ Hostess [DATE] 12:30-02:00 (13h30m) [PERSON_NAME] [PERSON_NAME] Natumi Am…" at bounding box center [853, 511] width 197 height 188
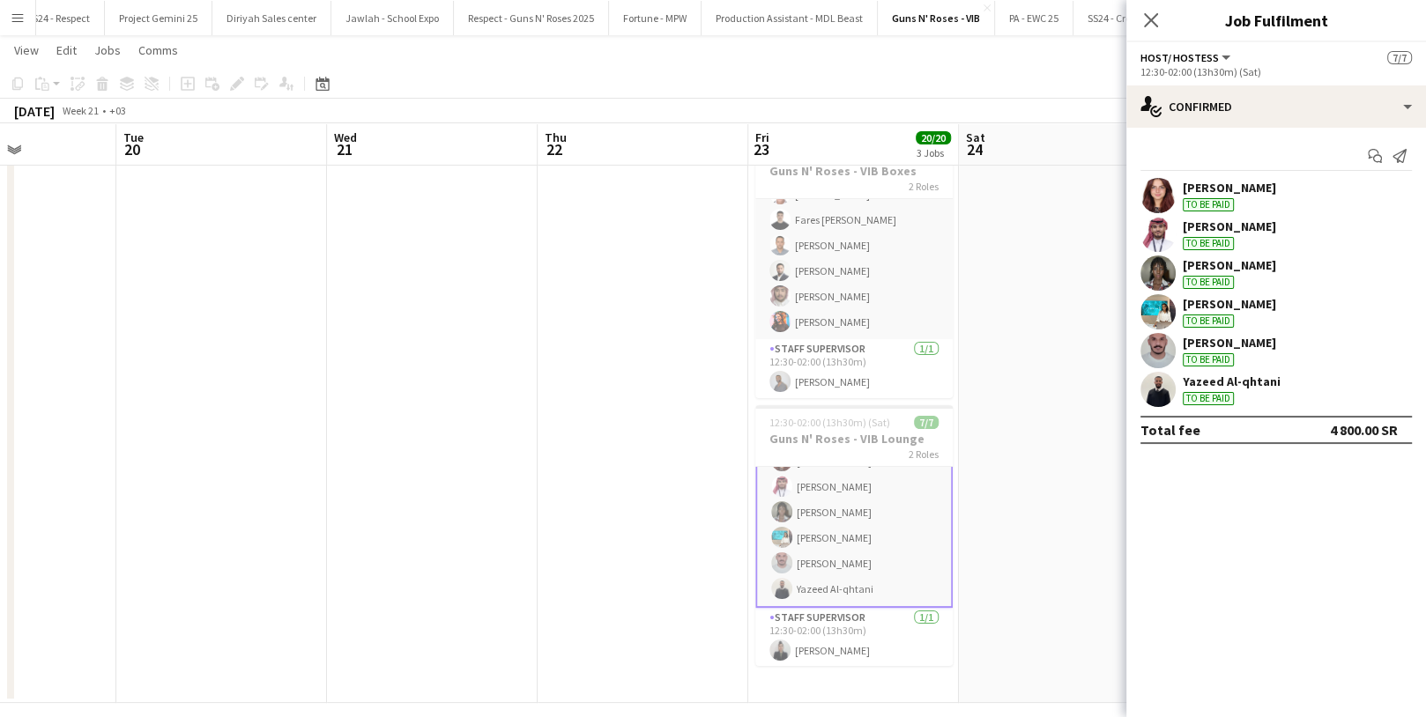
click at [1164, 319] on app-user-avatar at bounding box center [1157, 311] width 35 height 35
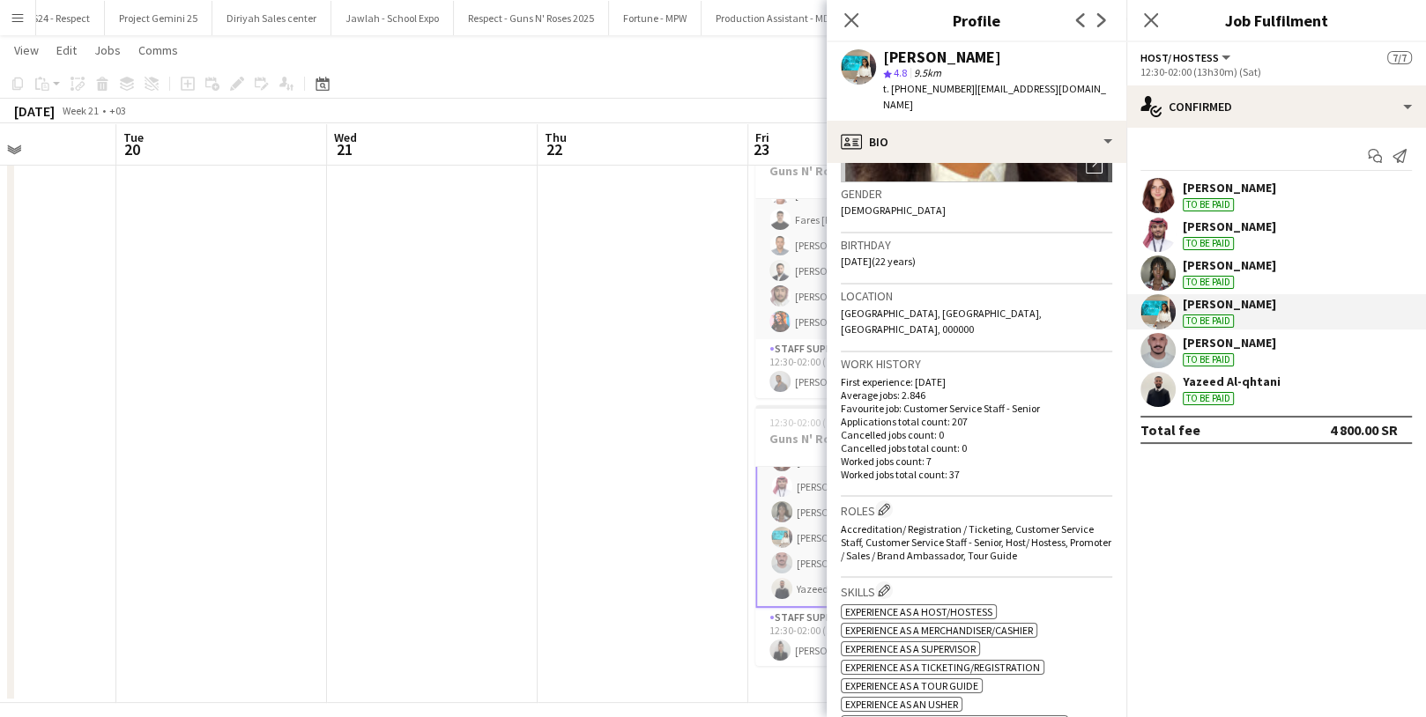
scroll to position [277, 0]
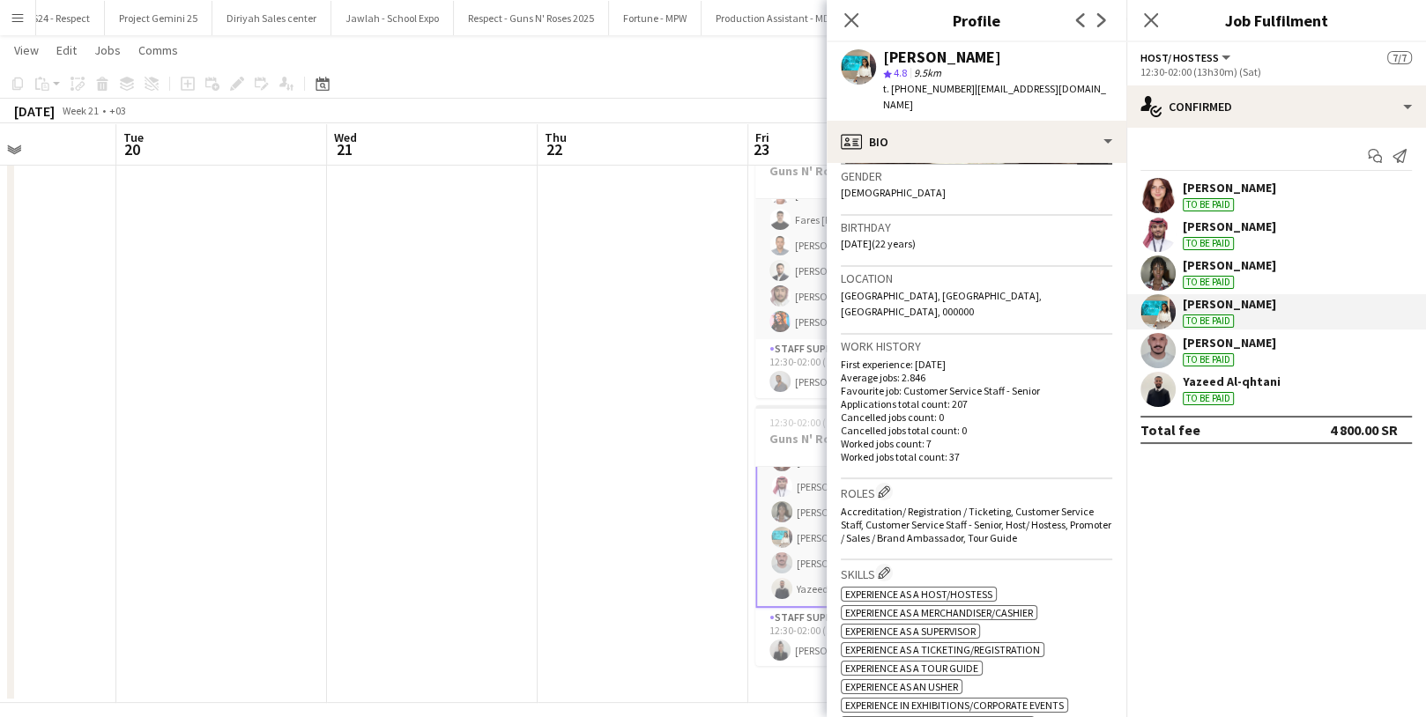
click at [906, 62] on div "[PERSON_NAME]" at bounding box center [942, 57] width 118 height 16
copy div "Amel"
click at [1159, 397] on app-user-avatar at bounding box center [1157, 389] width 35 height 35
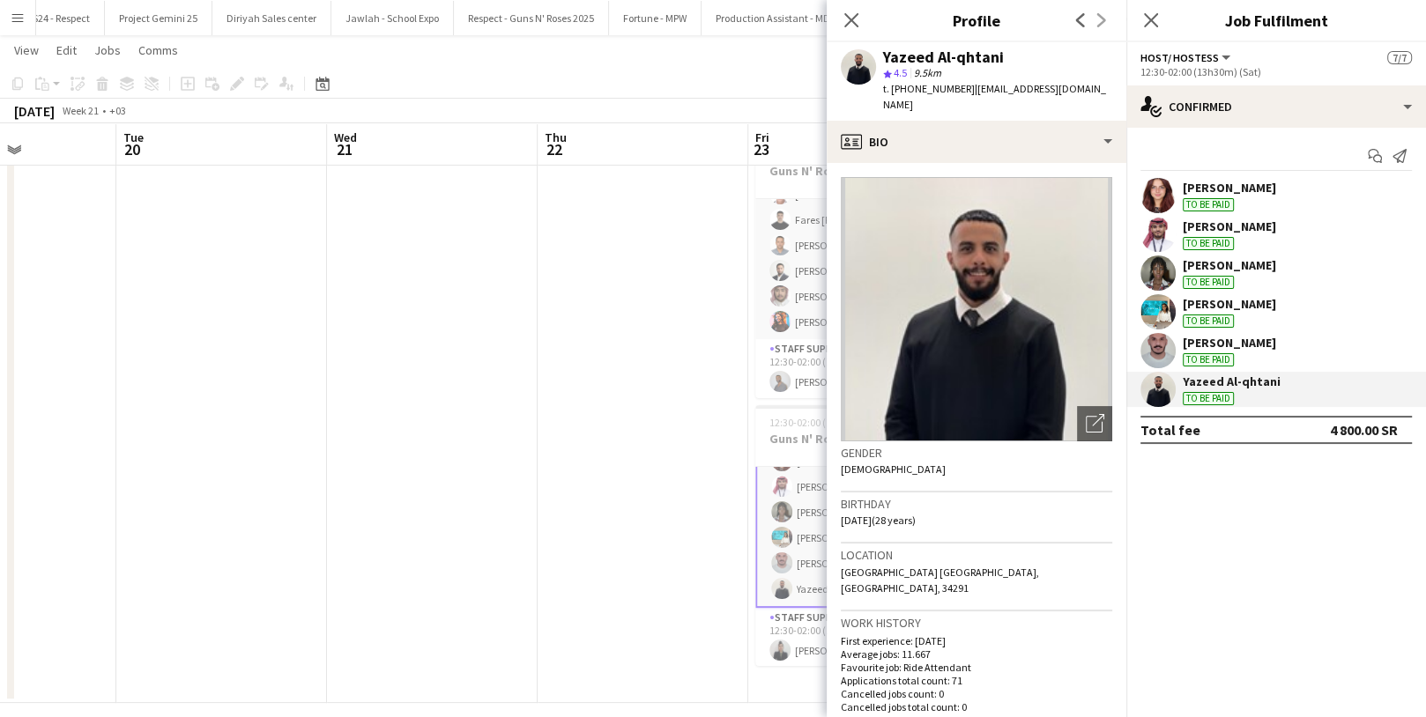
click at [1158, 260] on app-user-avatar at bounding box center [1157, 273] width 35 height 35
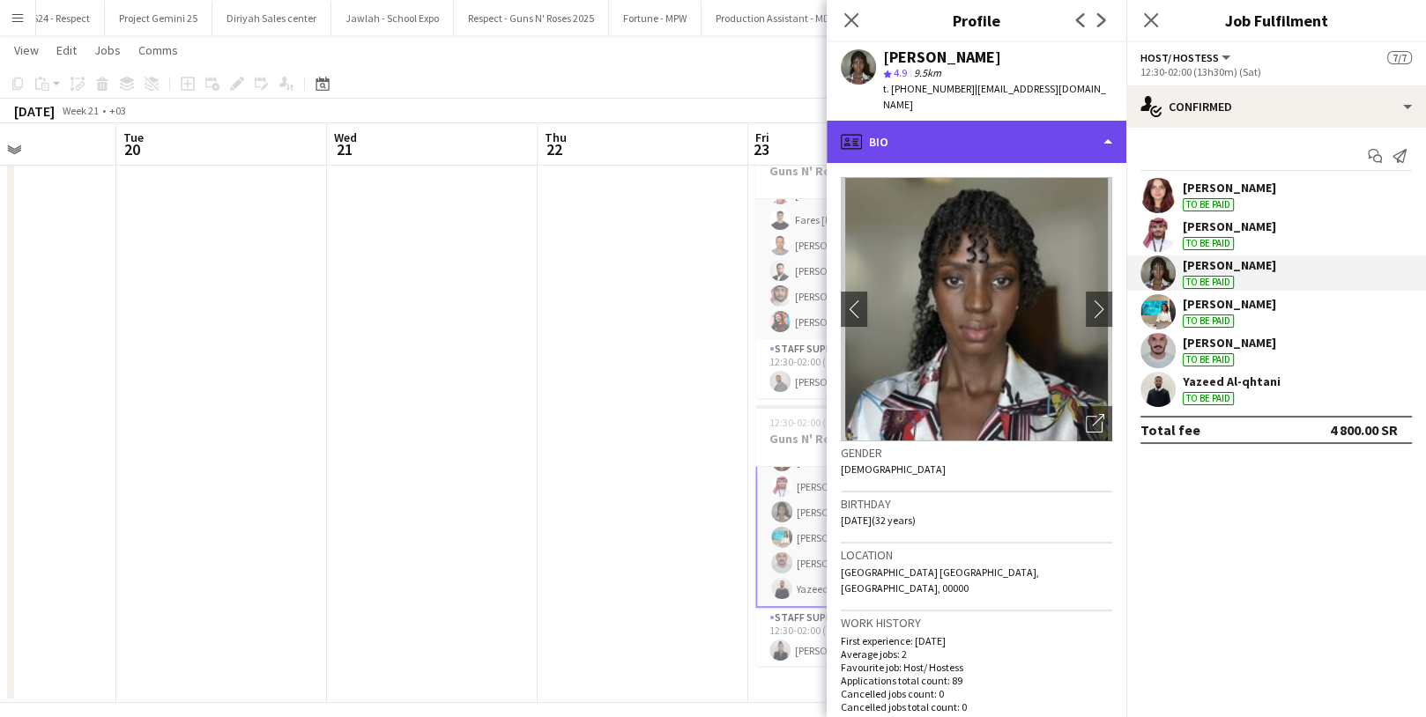
click at [971, 132] on div "profile Bio" at bounding box center [977, 142] width 300 height 42
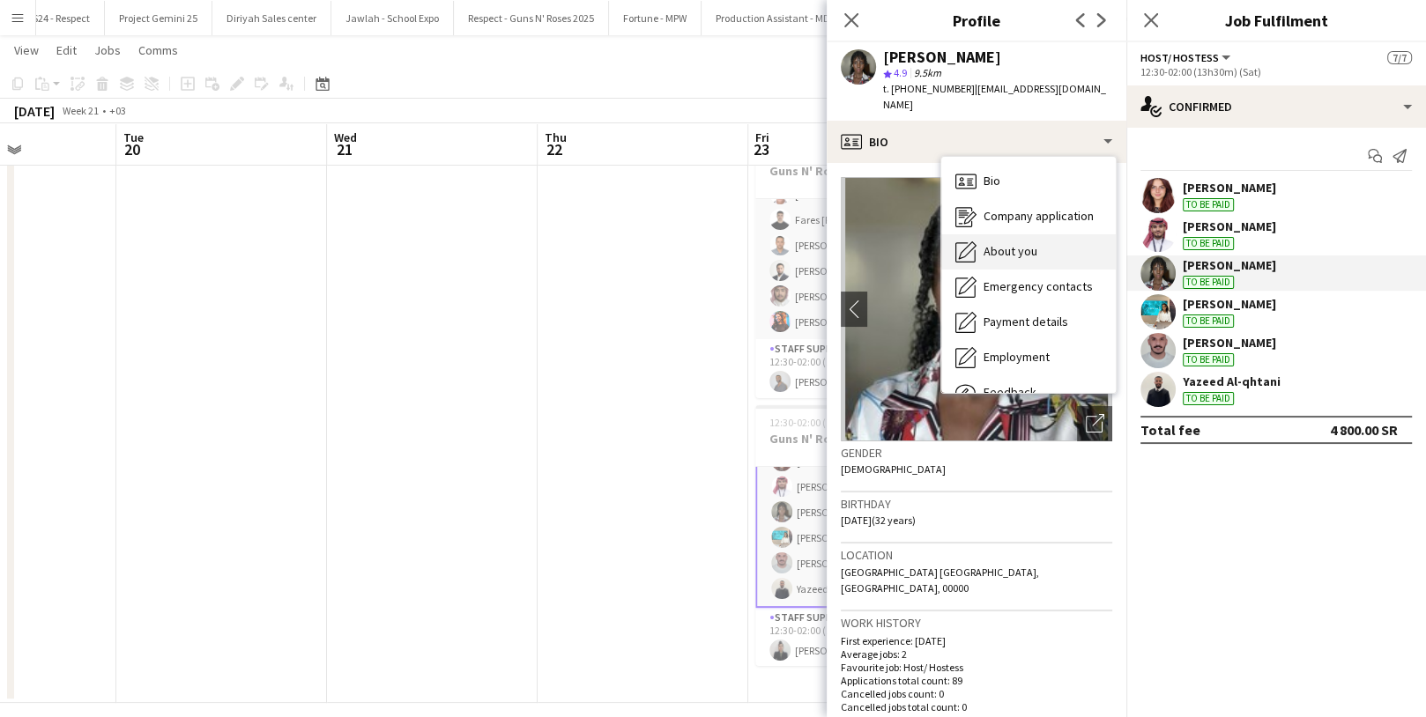
click at [1011, 243] on span "About you" at bounding box center [1011, 251] width 54 height 16
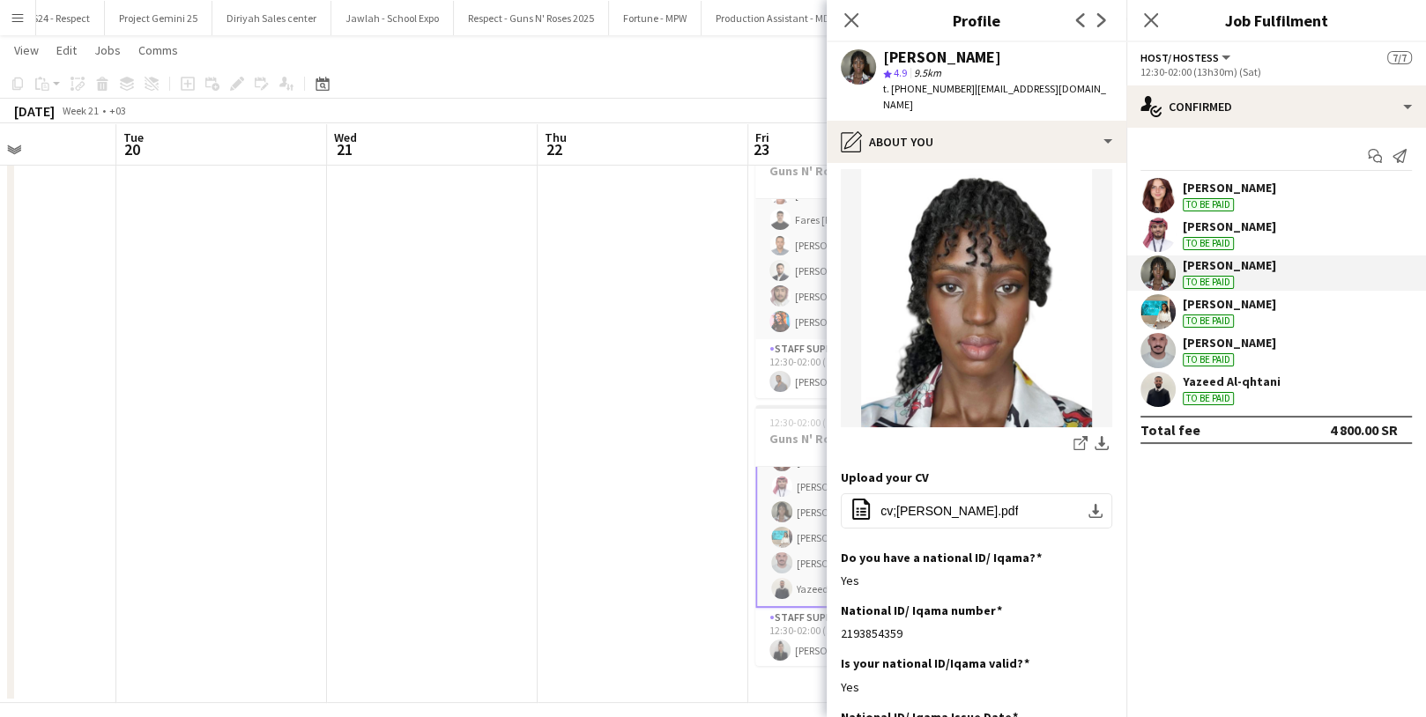
scroll to position [210, 0]
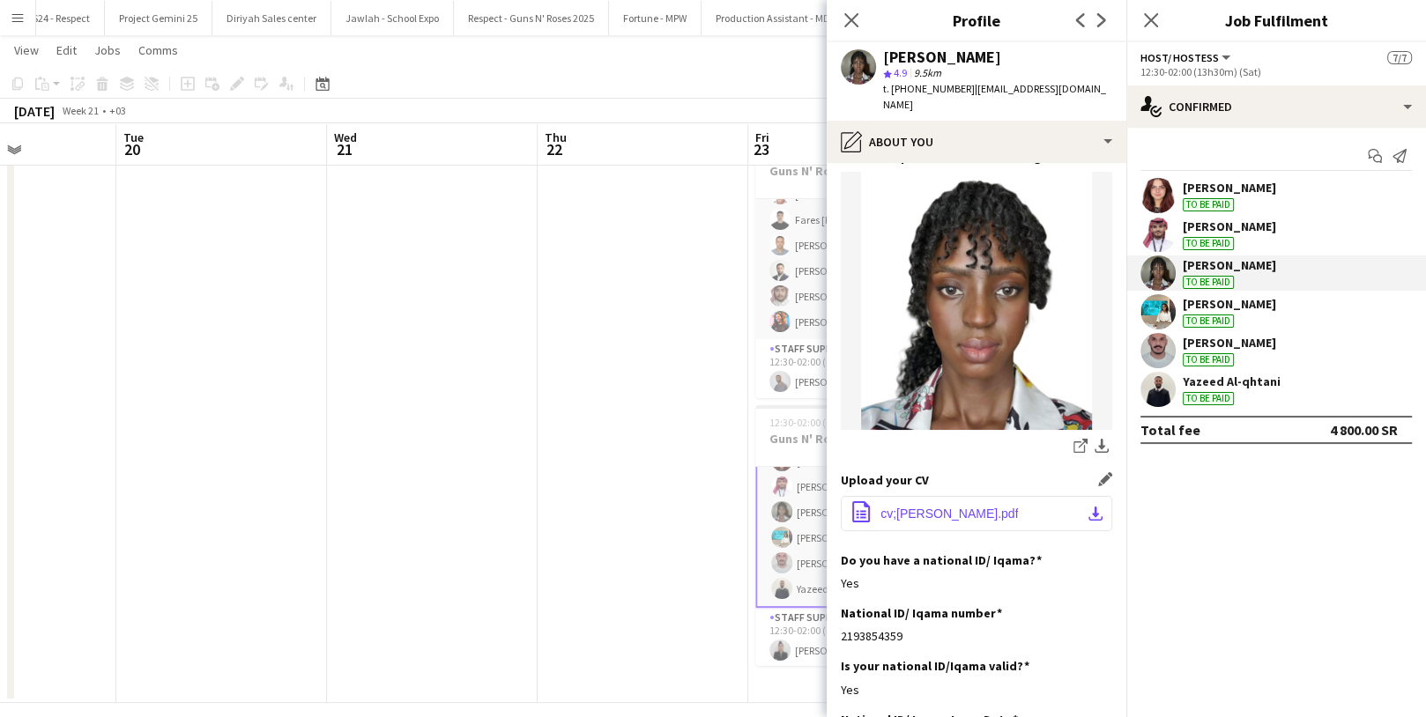
click at [947, 507] on span "cv;[PERSON_NAME].pdf" at bounding box center [948, 514] width 137 height 14
click at [901, 58] on div "[PERSON_NAME]" at bounding box center [942, 57] width 118 height 16
copy div "[PERSON_NAME]"
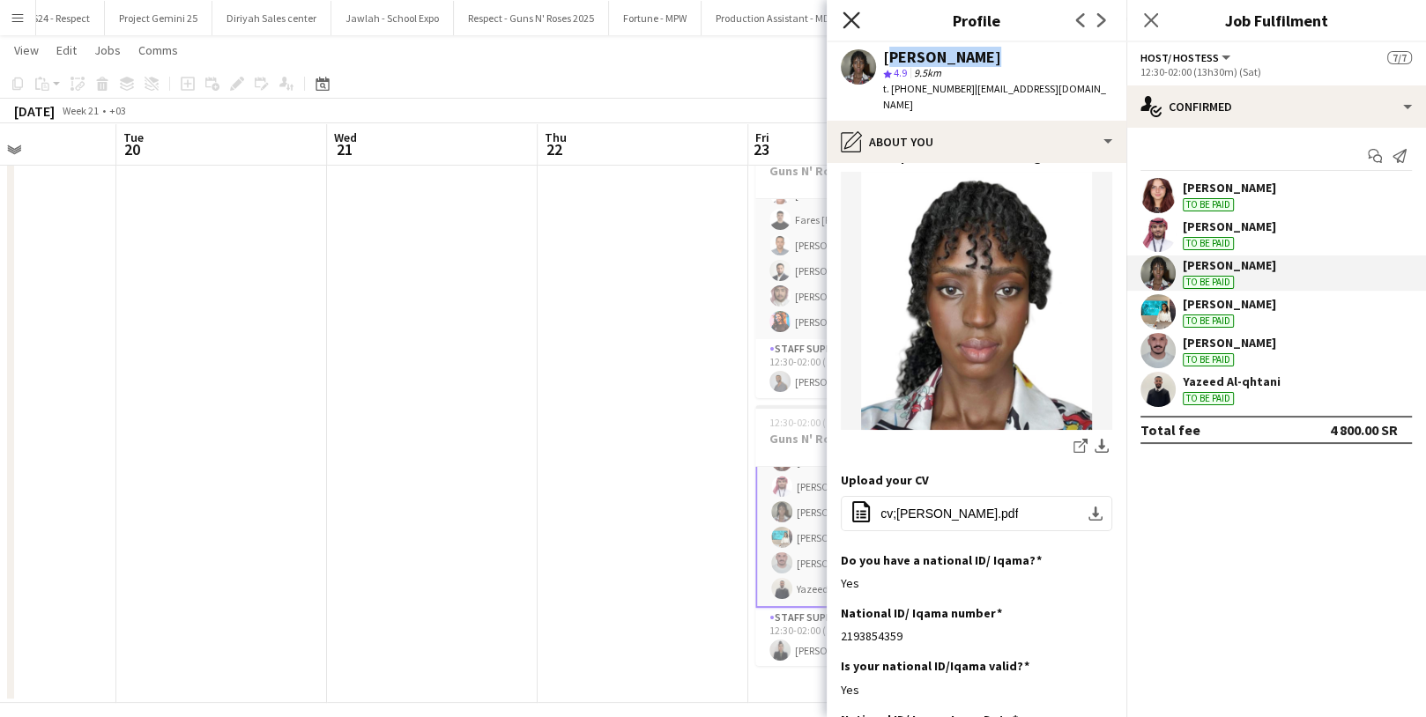
click at [851, 16] on icon "Close pop-in" at bounding box center [851, 19] width 17 height 17
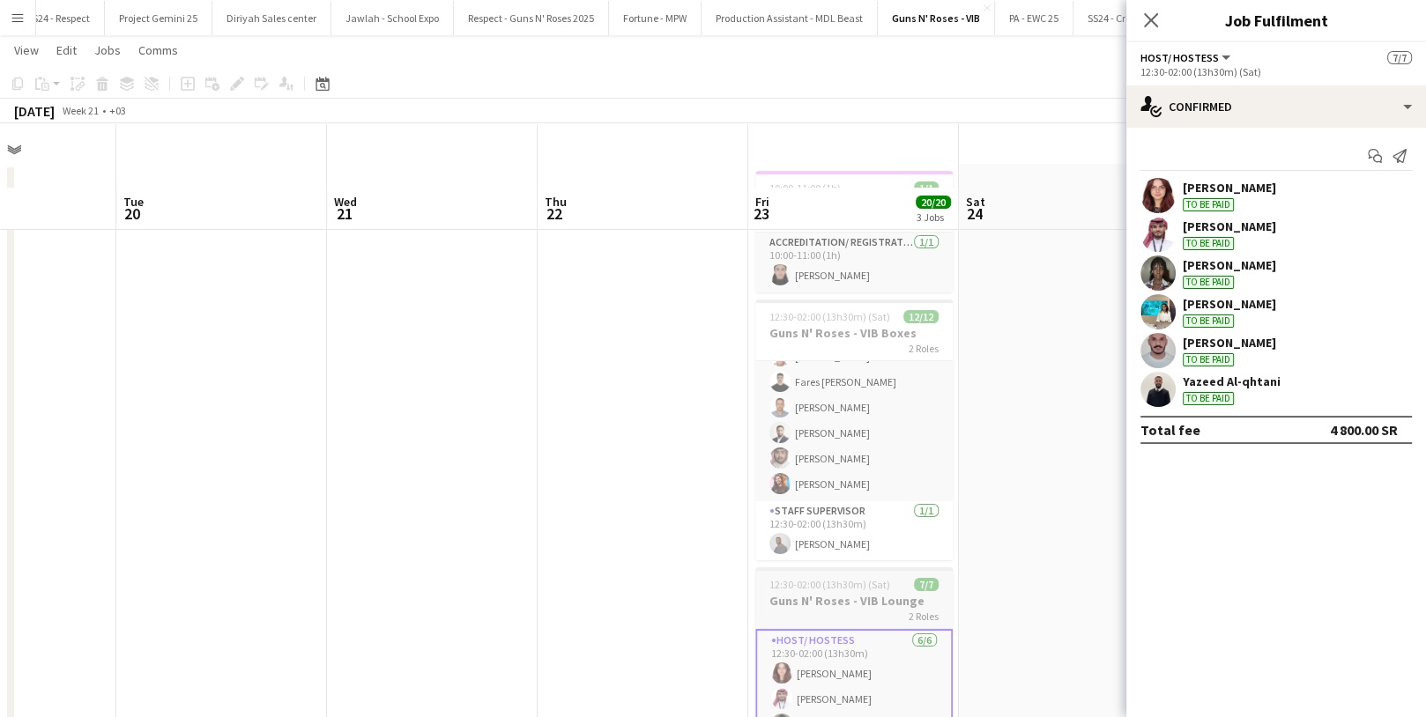
scroll to position [0, 0]
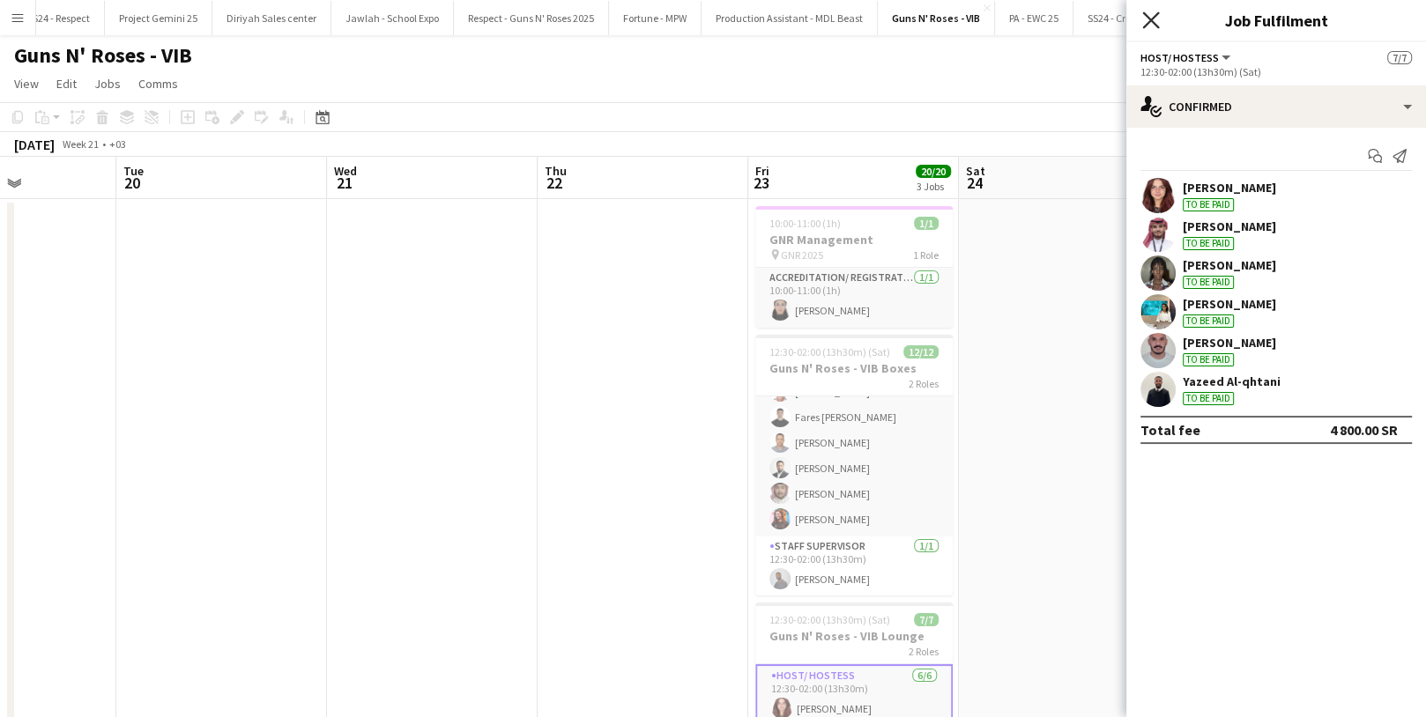
click at [1146, 26] on icon at bounding box center [1150, 19] width 17 height 17
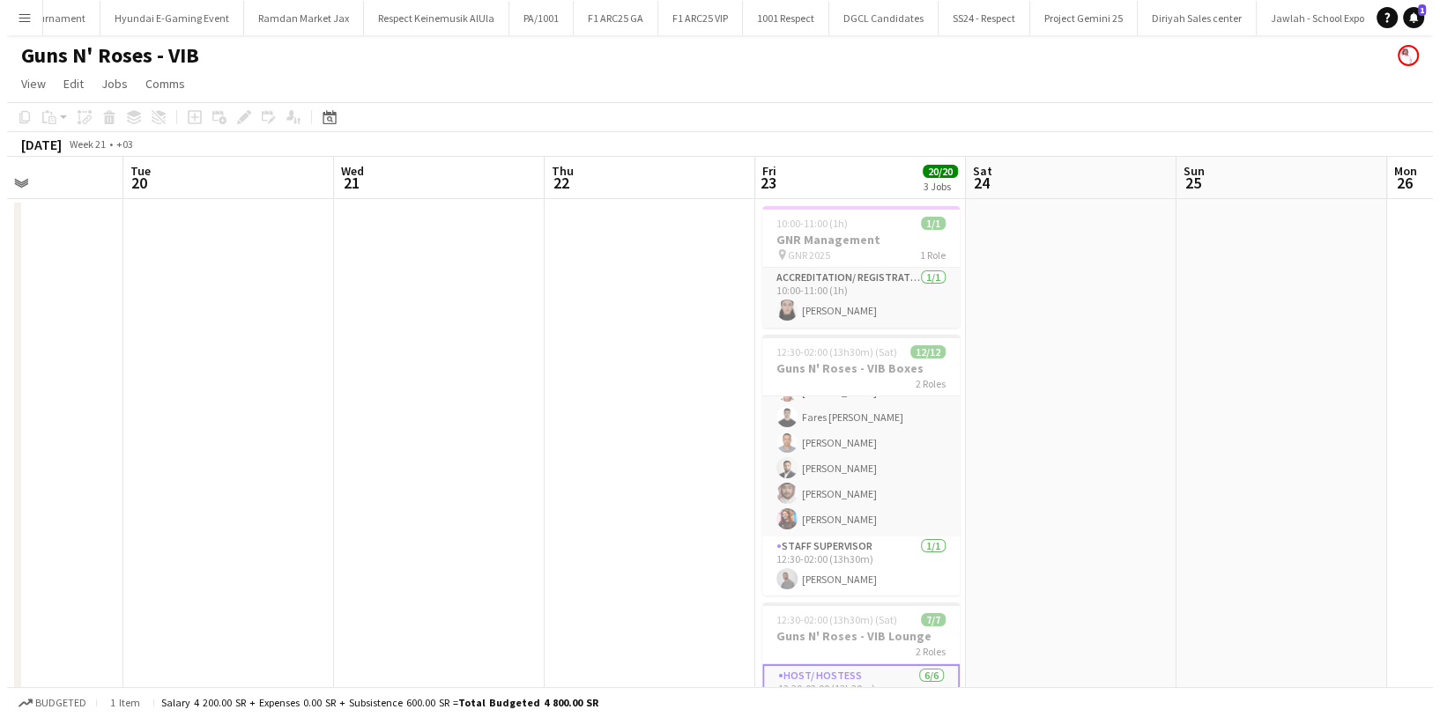
scroll to position [0, 1376]
click at [1029, 23] on button "Project Gemini 25 Close" at bounding box center [1083, 18] width 108 height 34
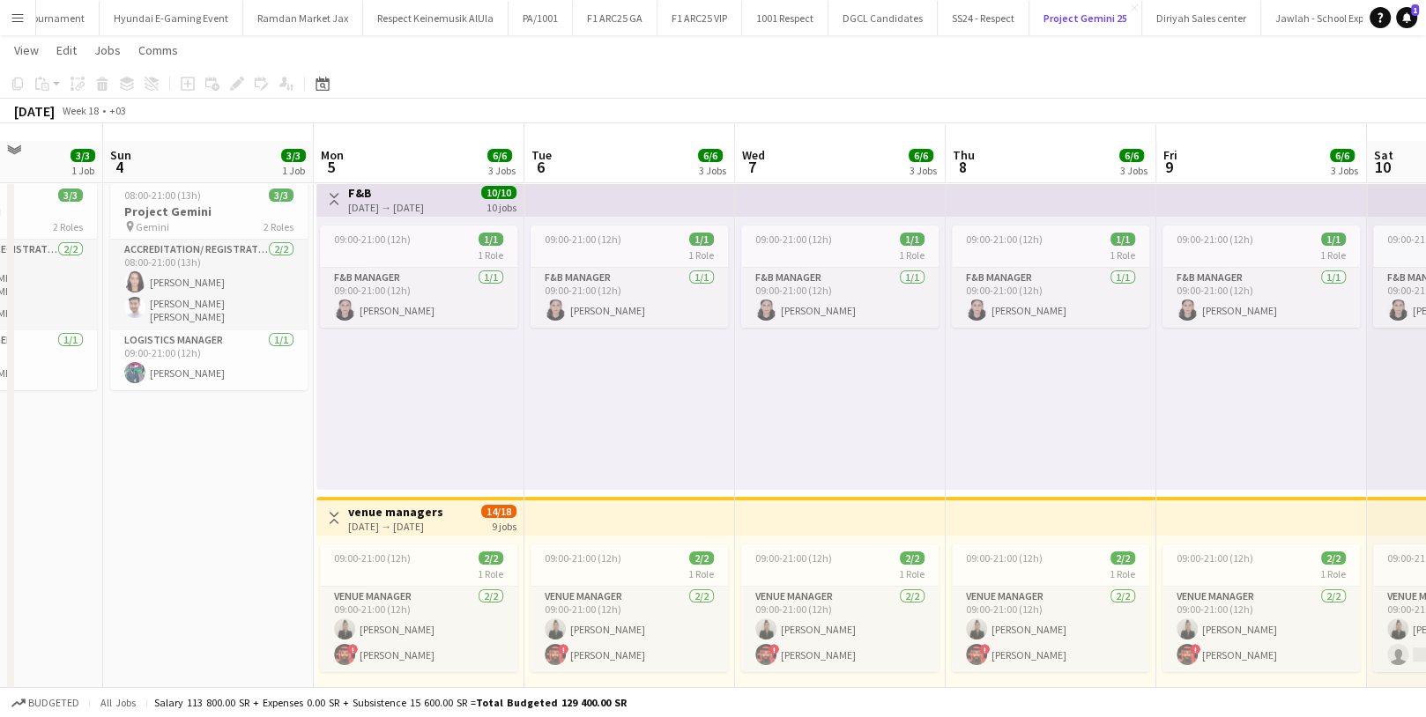
scroll to position [22, 0]
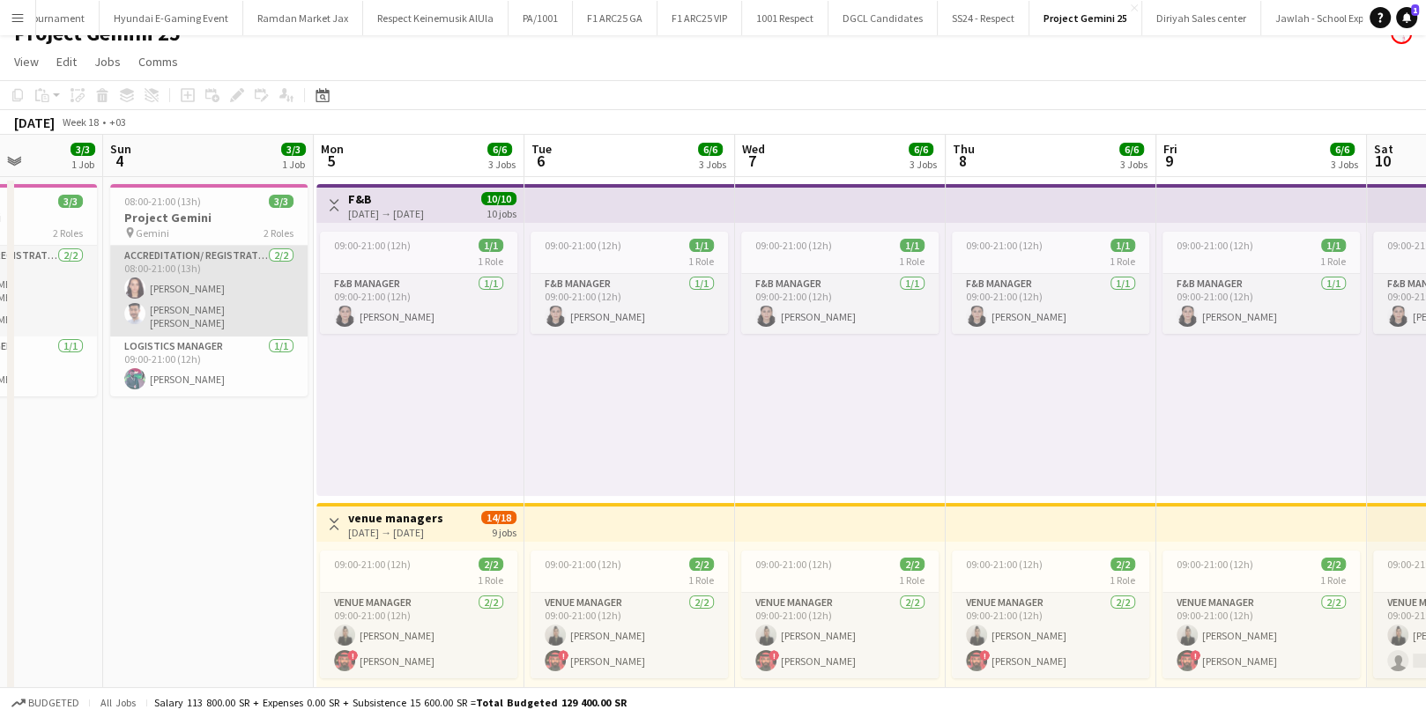
click at [198, 318] on app-card-role "Accreditation/ Registration / Ticketing [DATE] 08:00-21:00 (13h) [PERSON_NAME] …" at bounding box center [208, 291] width 197 height 91
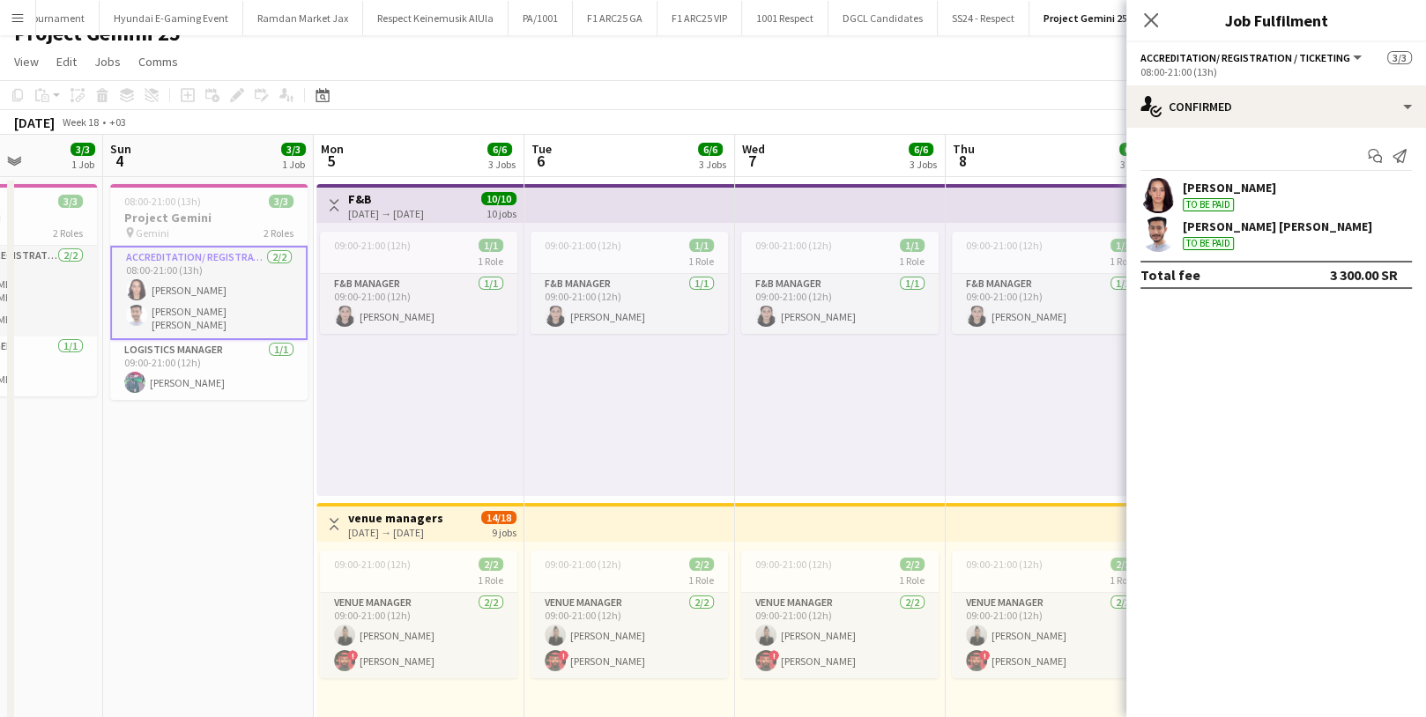
click at [1151, 232] on app-user-avatar at bounding box center [1157, 234] width 35 height 35
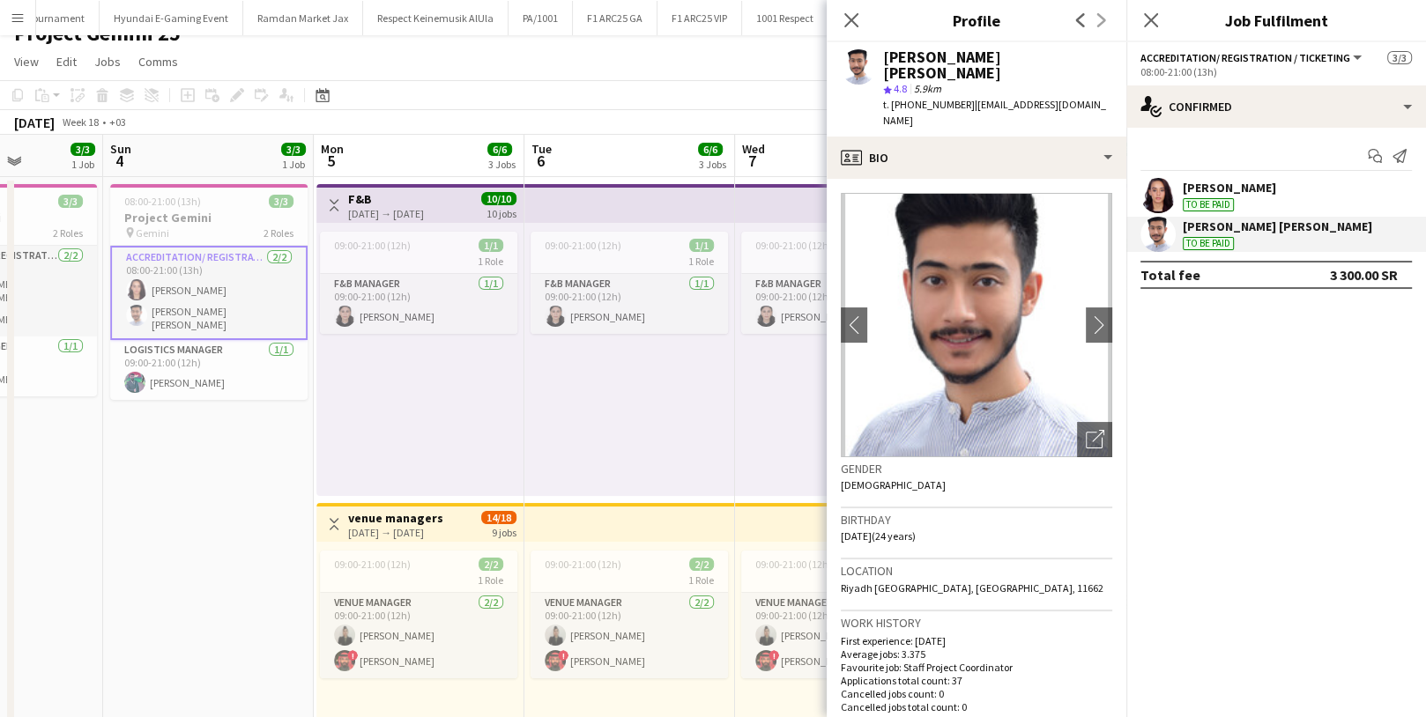
click at [918, 98] on span "t. [PHONE_NUMBER]" at bounding box center [929, 104] width 92 height 13
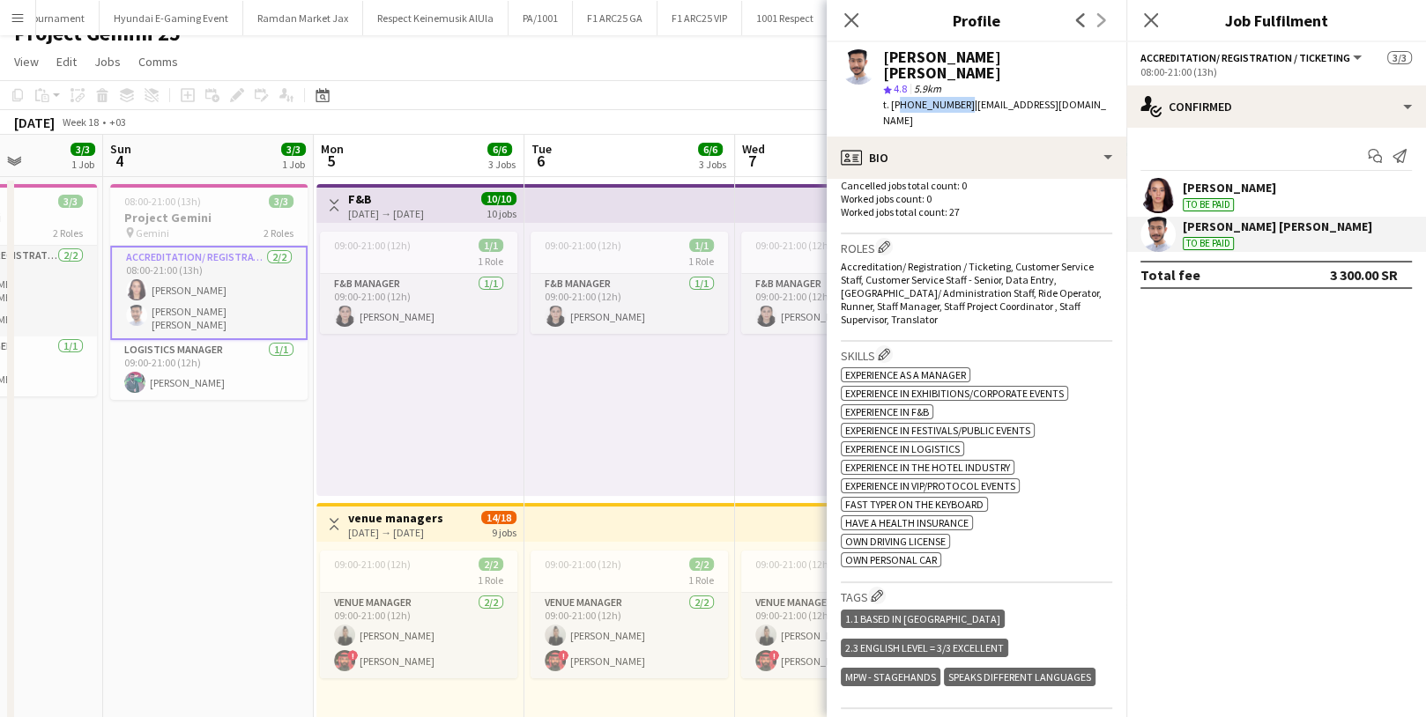
scroll to position [832, 0]
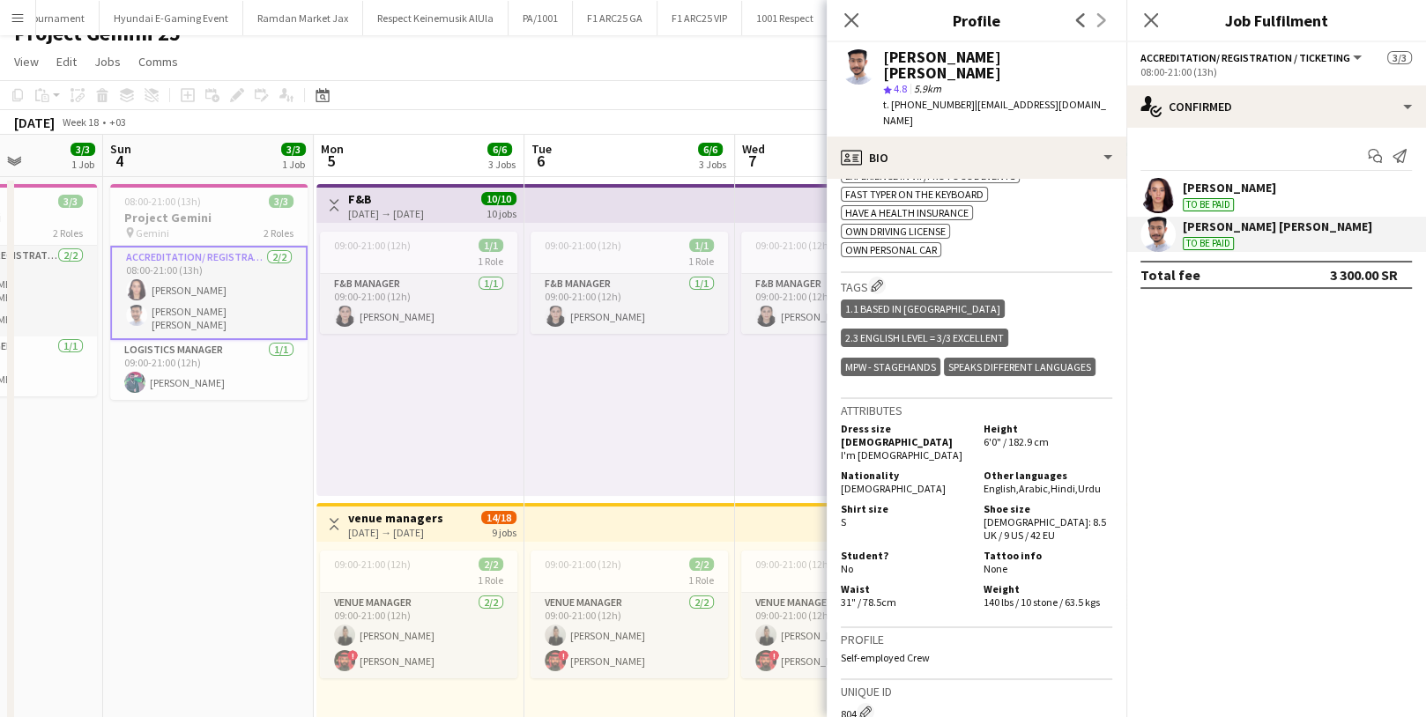
click at [855, 482] on span "[DEMOGRAPHIC_DATA]" at bounding box center [893, 488] width 105 height 13
click at [1165, 188] on app-user-avatar at bounding box center [1157, 195] width 35 height 35
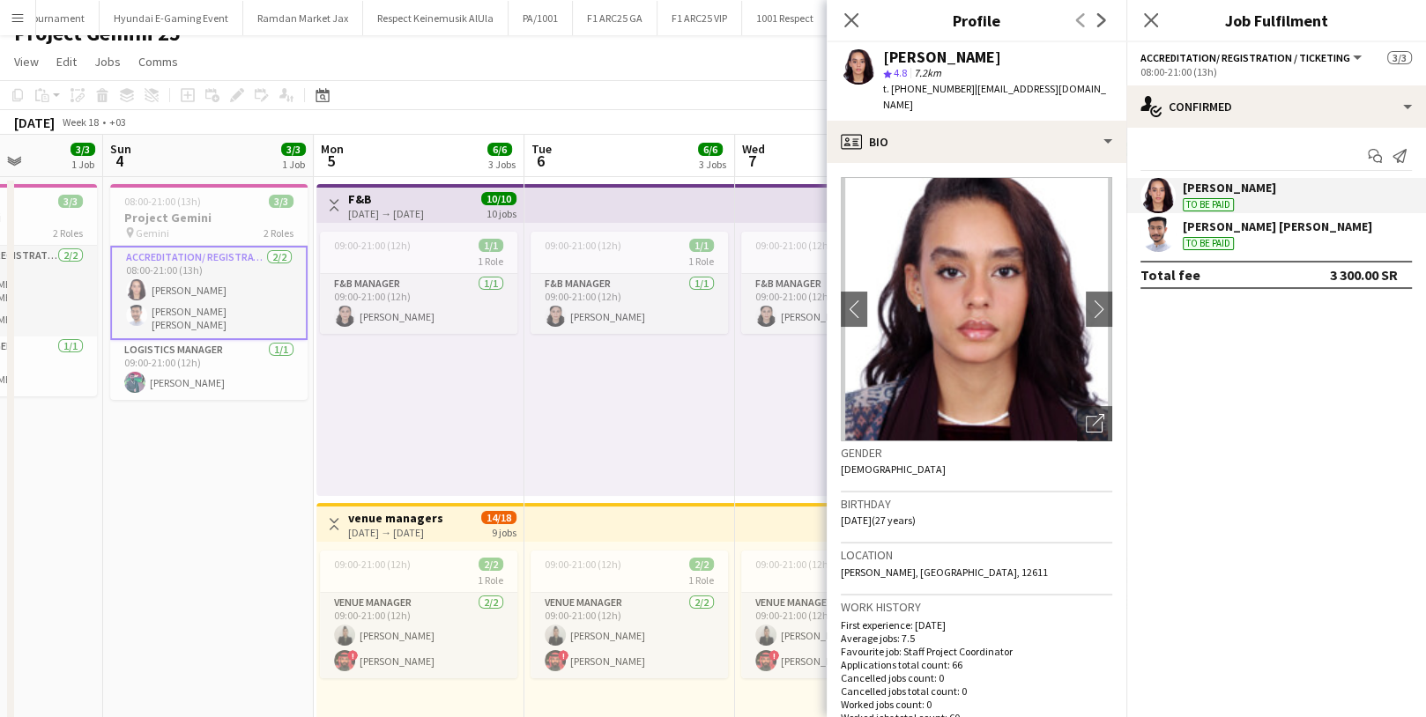
click at [891, 56] on div "[PERSON_NAME]" at bounding box center [942, 57] width 118 height 16
click at [853, 19] on icon "Close pop-in" at bounding box center [851, 19] width 17 height 17
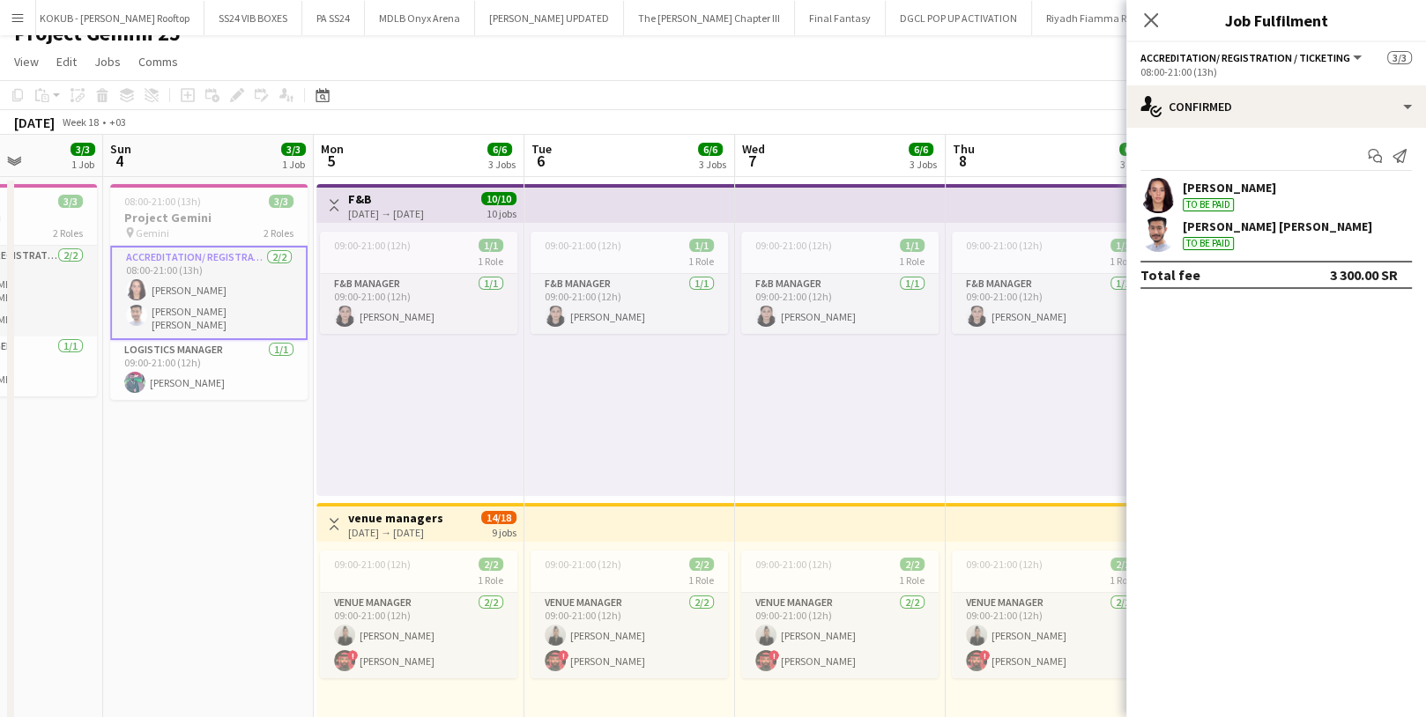
scroll to position [0, 0]
click at [1143, 19] on icon "Close pop-in" at bounding box center [1150, 19] width 17 height 17
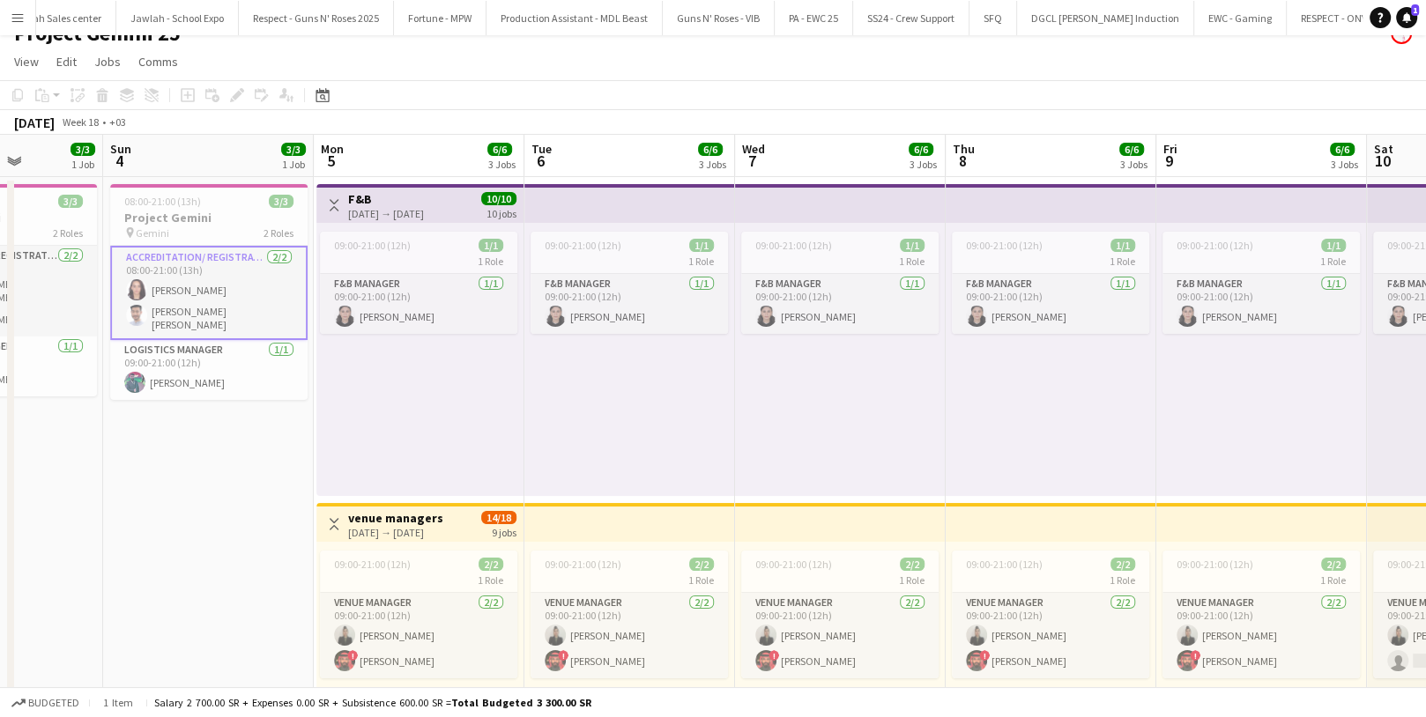
scroll to position [0, 2741]
click at [1198, 25] on button "RESPECT - AFT_r 25 Close" at bounding box center [1255, 18] width 114 height 34
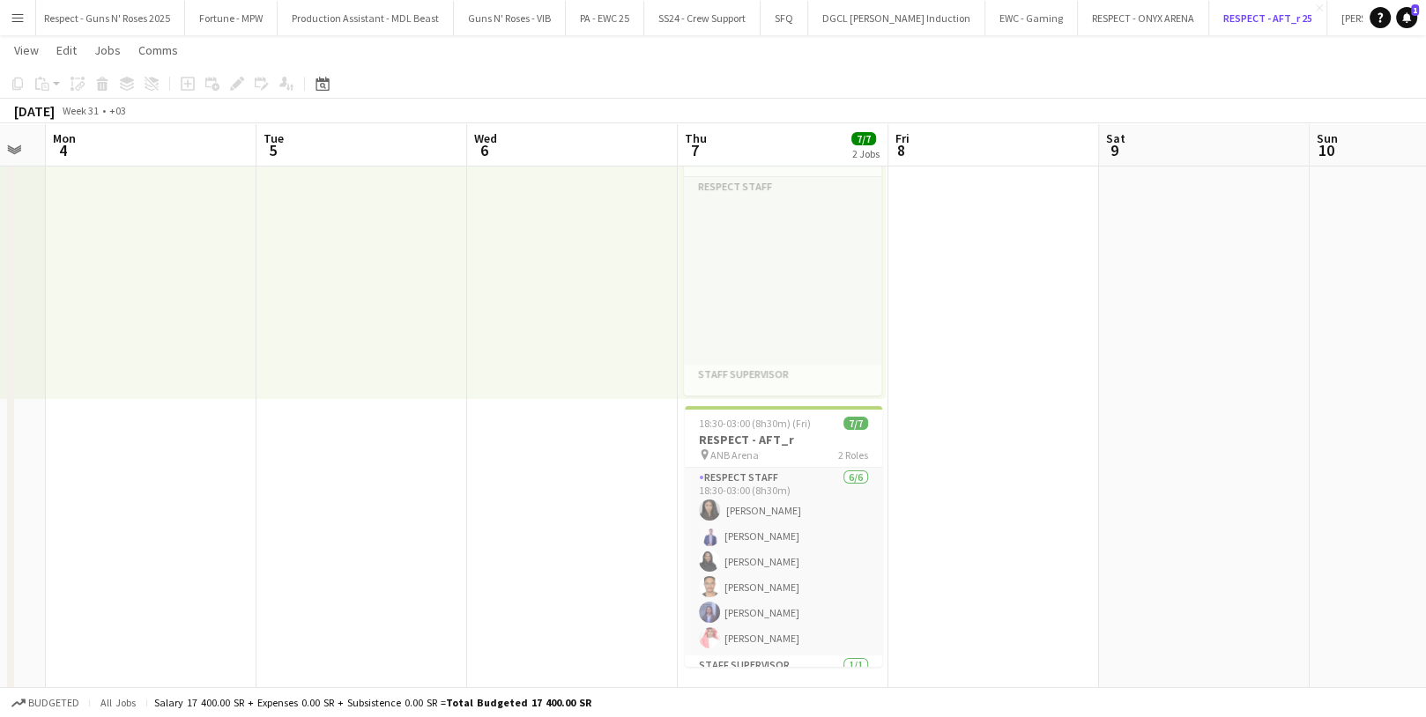
scroll to position [118, 0]
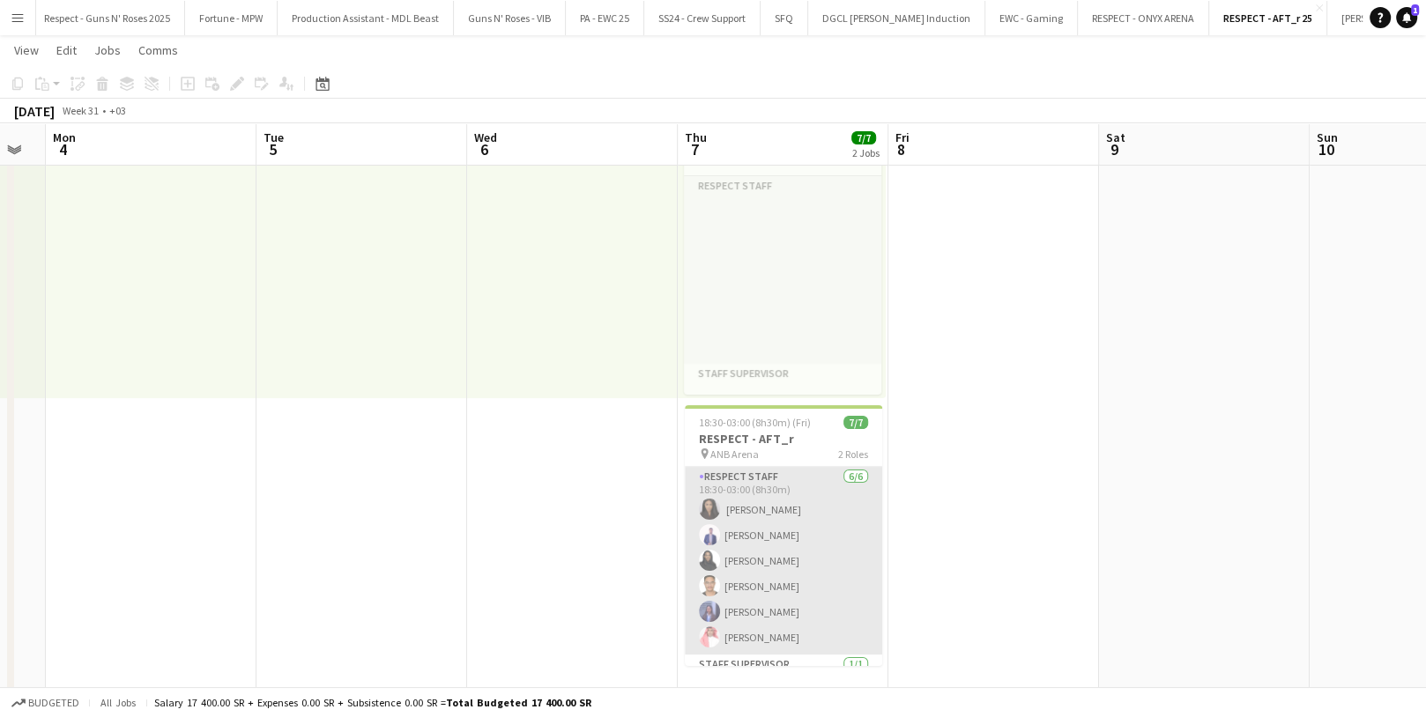
click at [748, 511] on app-card-role "Respect Staff [DATE] 18:30-03:00 (8h30m) ‏ [PERSON_NAME] [PERSON_NAME] [PERSON_…" at bounding box center [783, 561] width 197 height 188
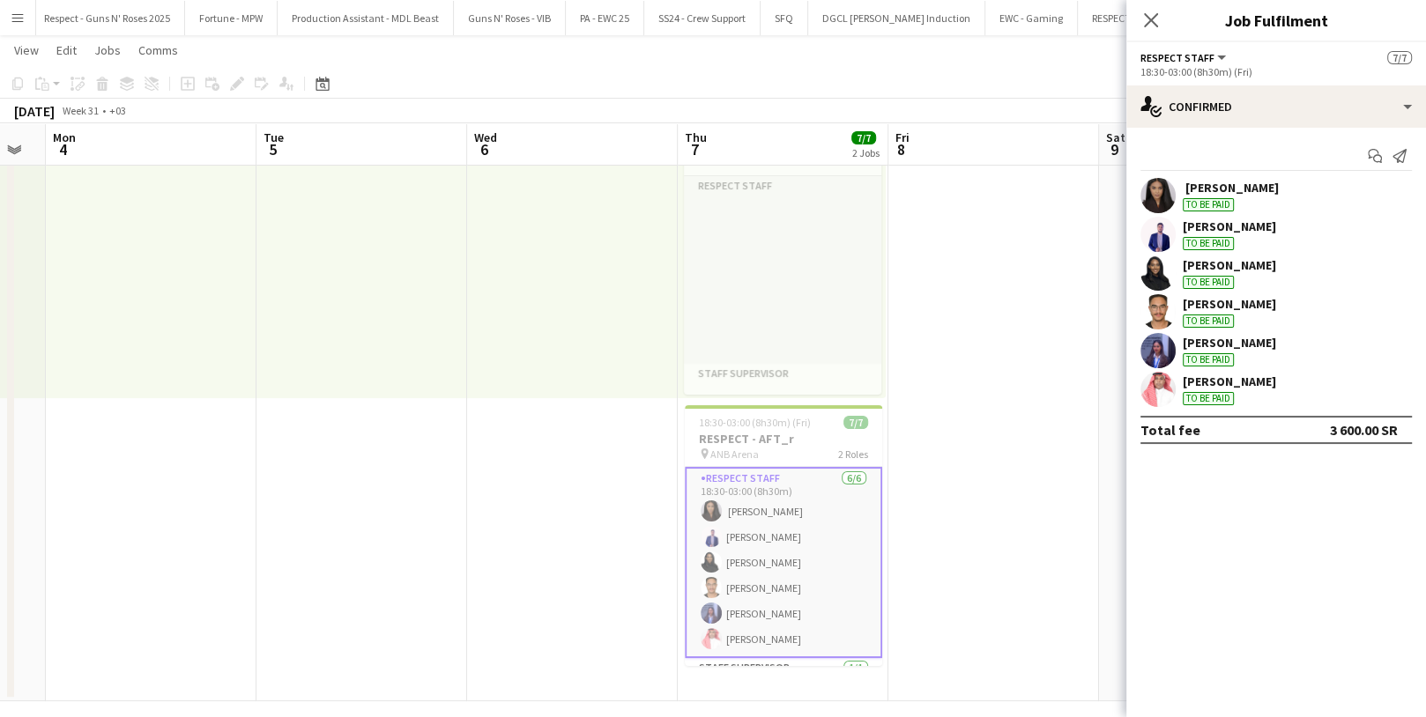
click at [1150, 229] on app-user-avatar at bounding box center [1157, 234] width 35 height 35
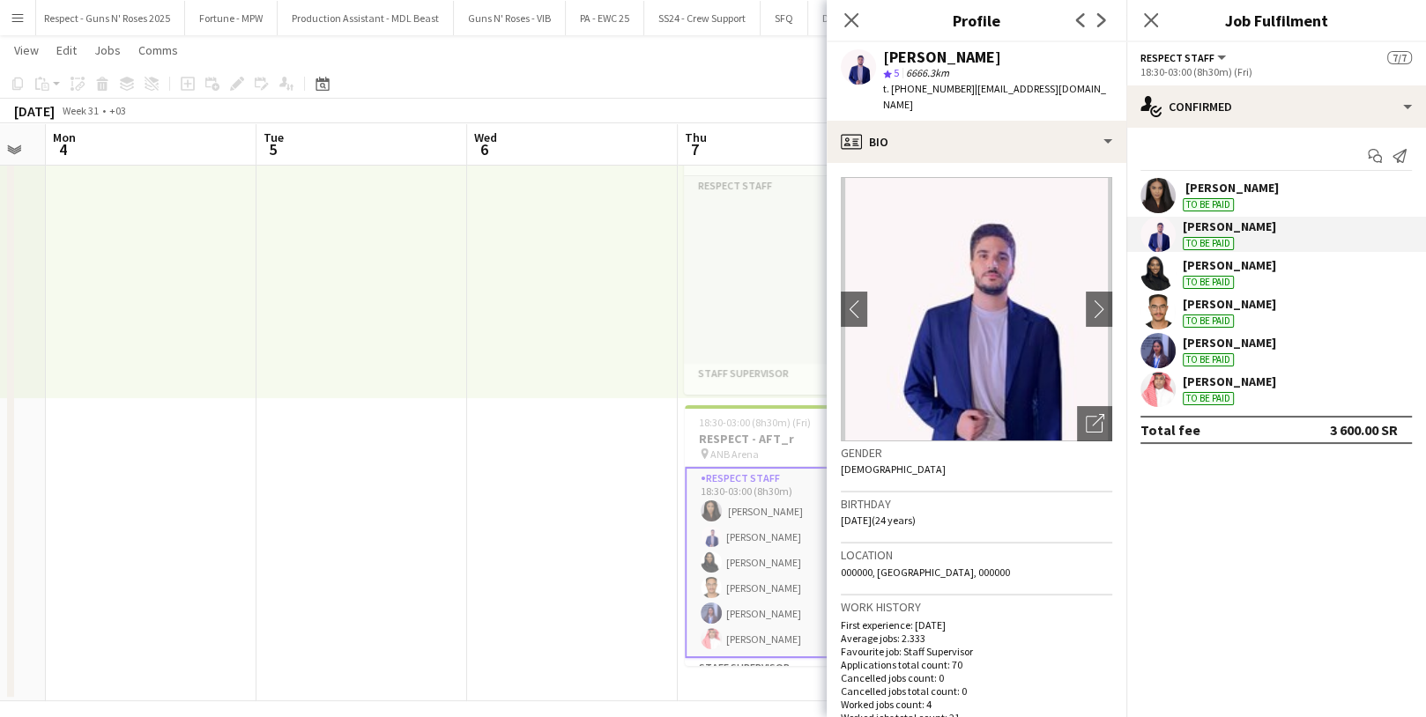
click at [921, 85] on span "t. [PHONE_NUMBER]" at bounding box center [929, 88] width 92 height 13
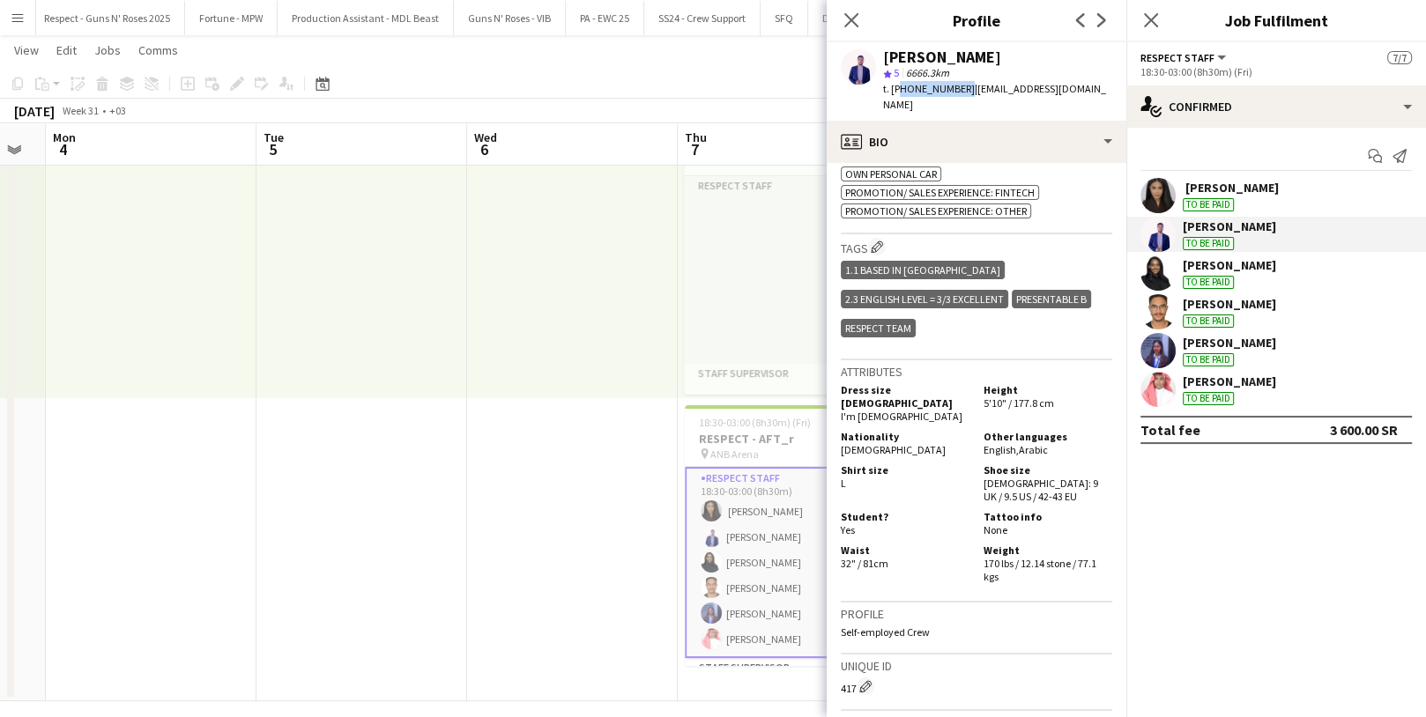
scroll to position [993, 0]
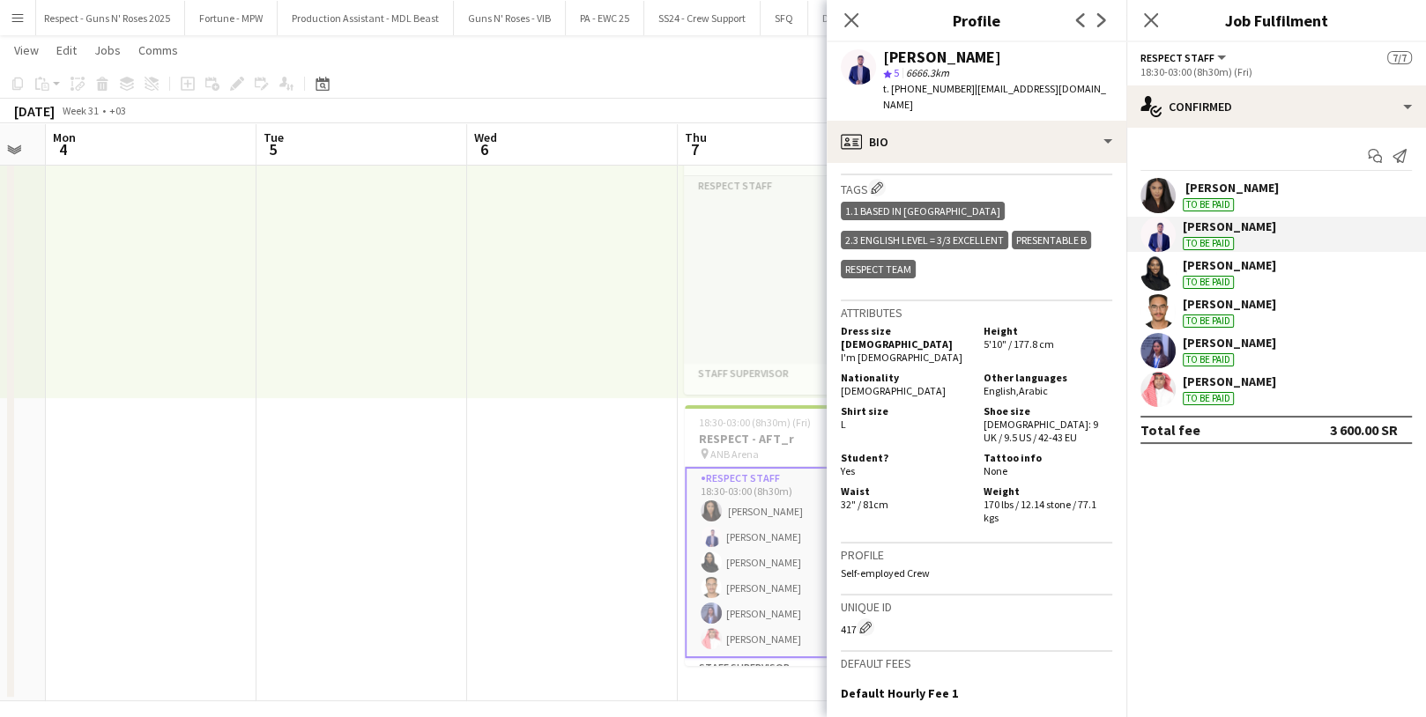
click at [856, 371] on h5 "Nationality" at bounding box center [905, 377] width 129 height 13
click at [856, 384] on span "[DEMOGRAPHIC_DATA]" at bounding box center [893, 390] width 105 height 13
click at [1170, 383] on app-user-avatar at bounding box center [1157, 389] width 35 height 35
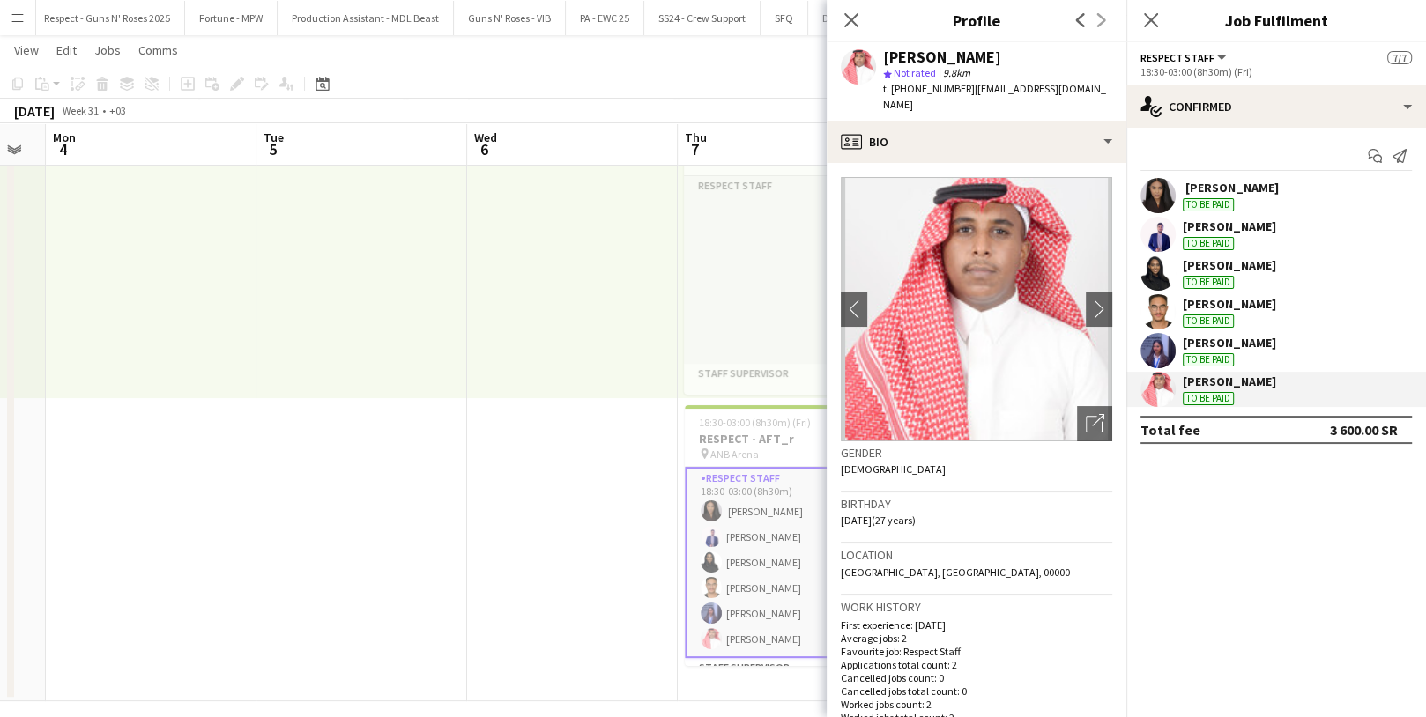
click at [924, 88] on span "t. [PHONE_NUMBER]" at bounding box center [929, 88] width 92 height 13
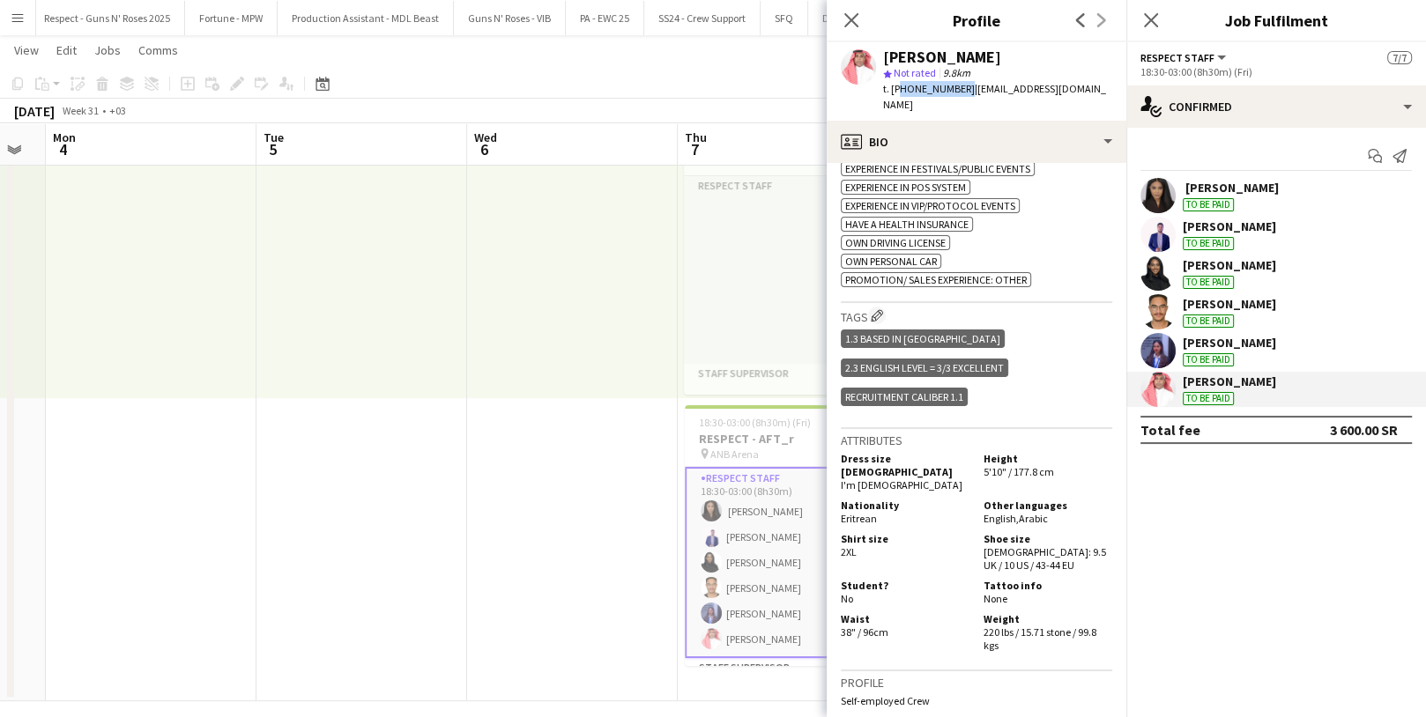
scroll to position [827, 0]
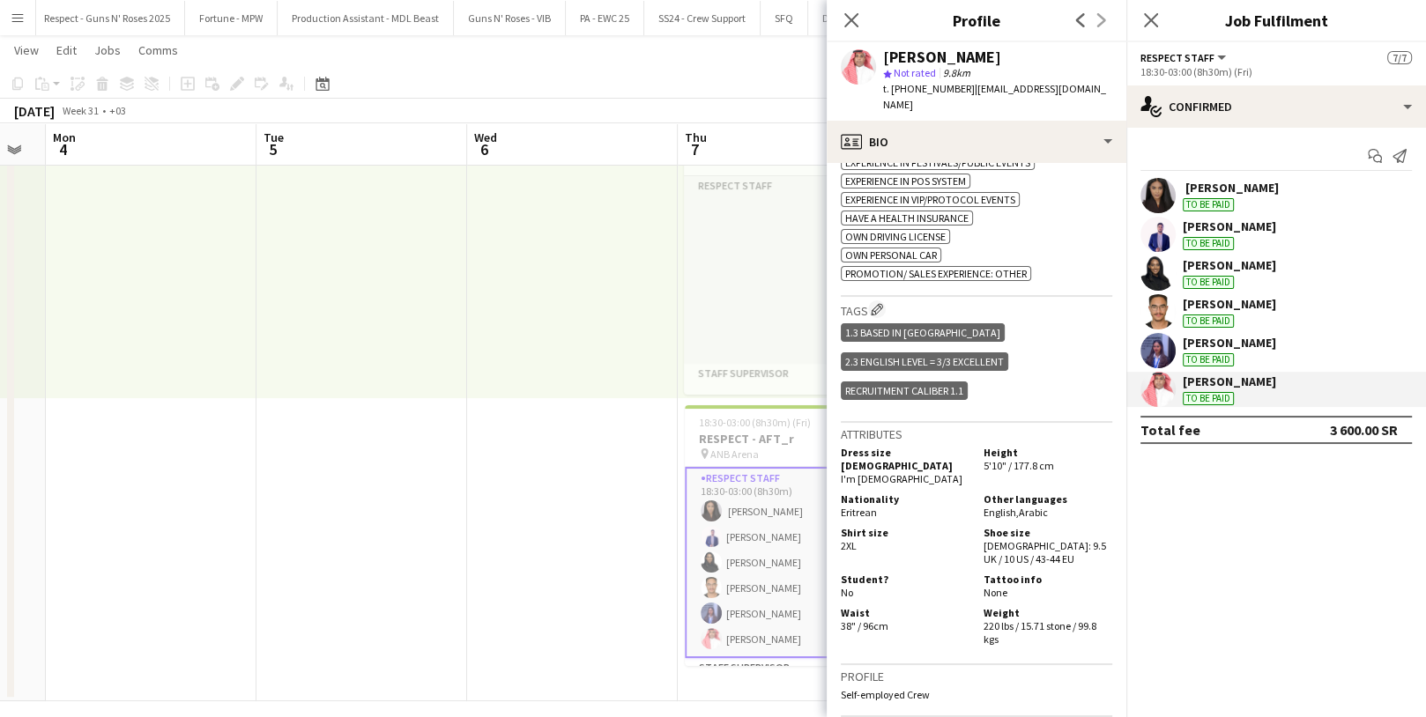
click at [865, 506] on span "Eritrean" at bounding box center [859, 512] width 36 height 13
click at [856, 24] on icon at bounding box center [851, 19] width 17 height 17
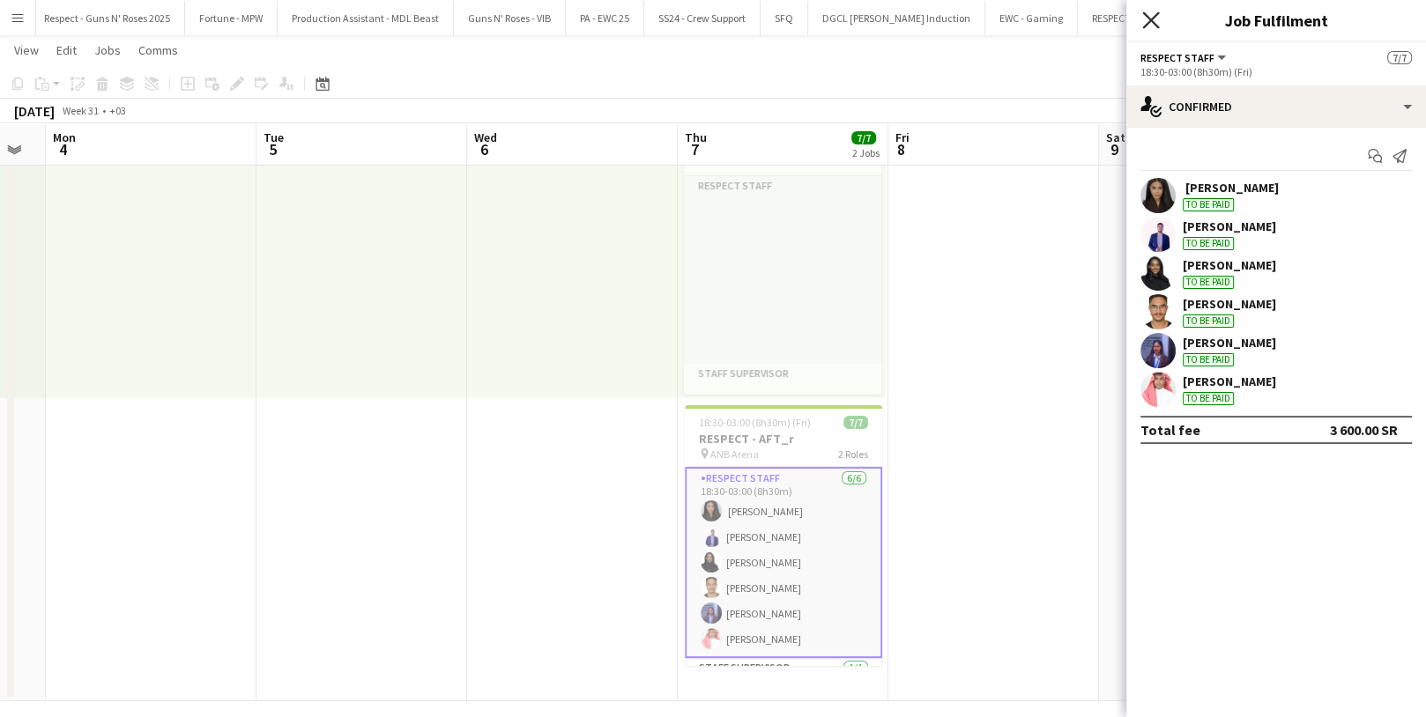
click at [1150, 20] on icon at bounding box center [1150, 19] width 17 height 17
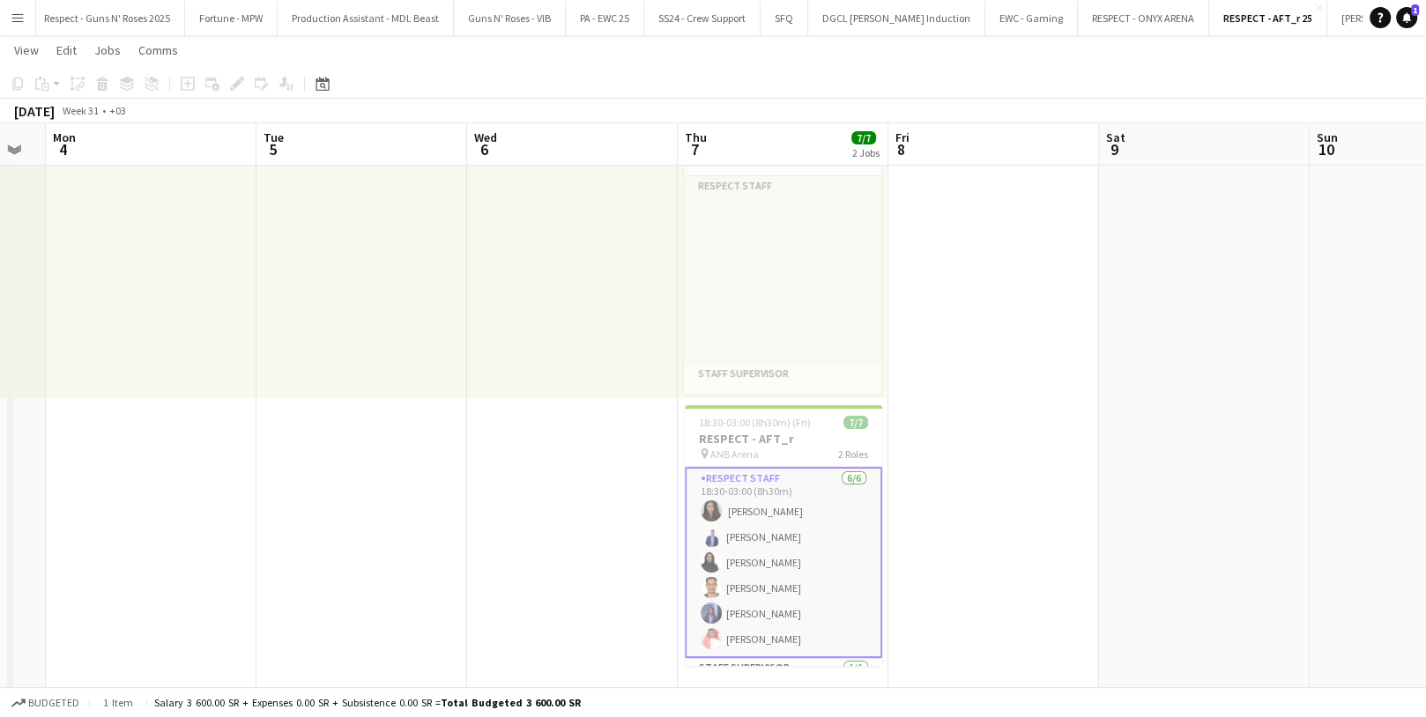
click at [5, 16] on button "Menu" at bounding box center [17, 17] width 35 height 35
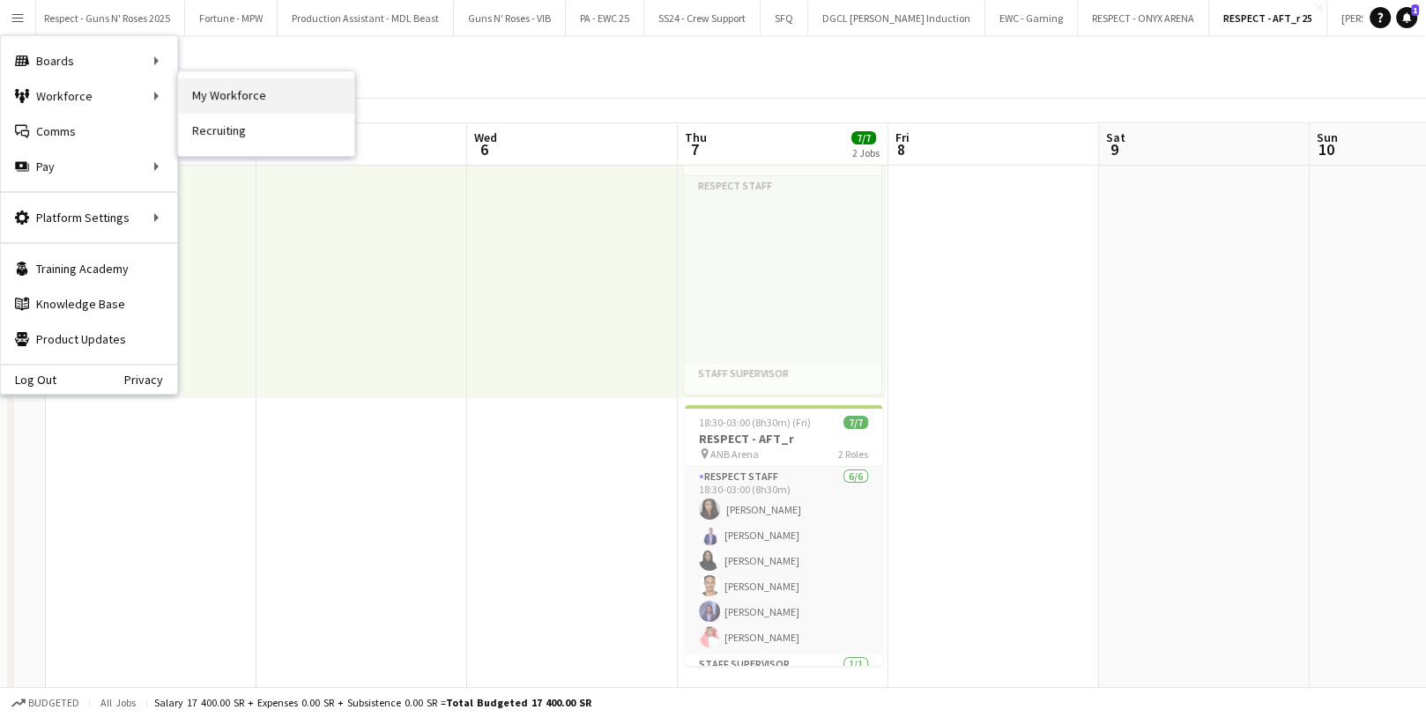
click at [250, 96] on link "My Workforce" at bounding box center [266, 95] width 176 height 35
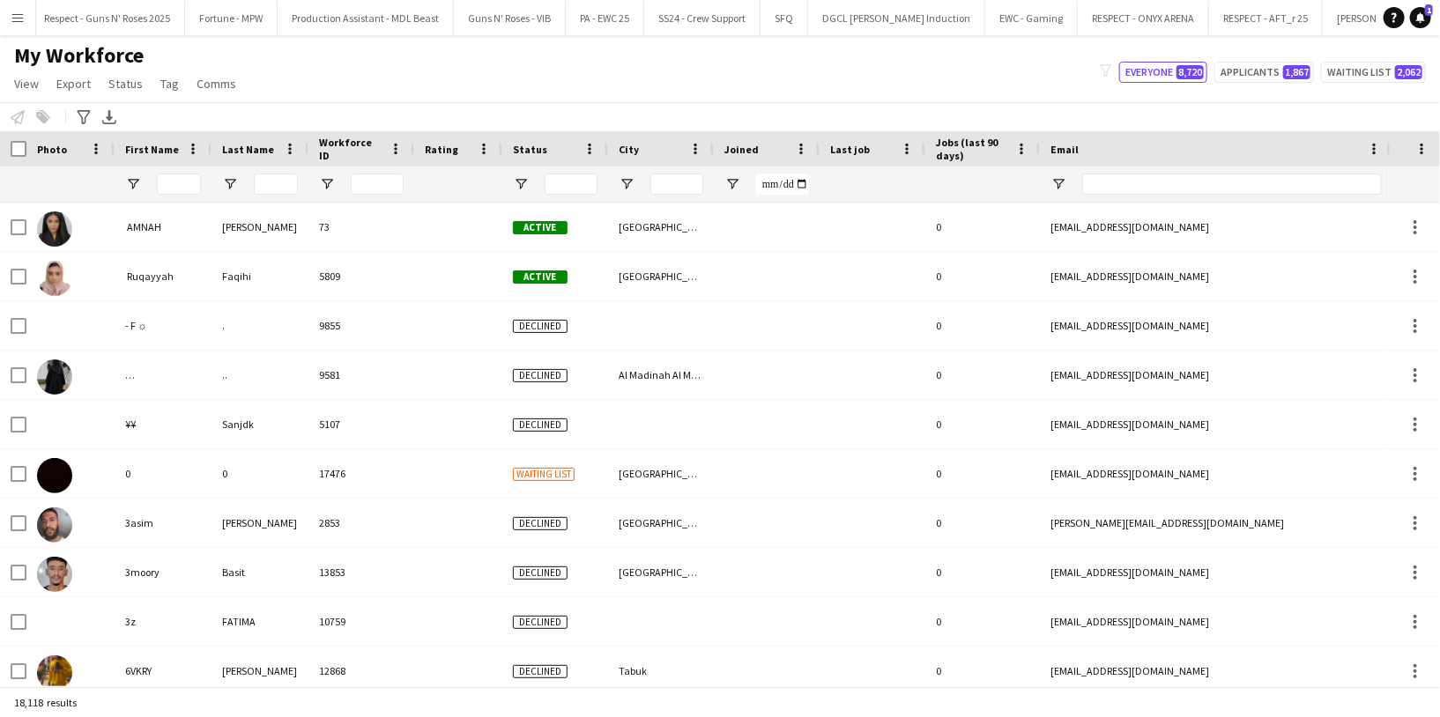
type input "*********"
